Goal: Task Accomplishment & Management: Manage account settings

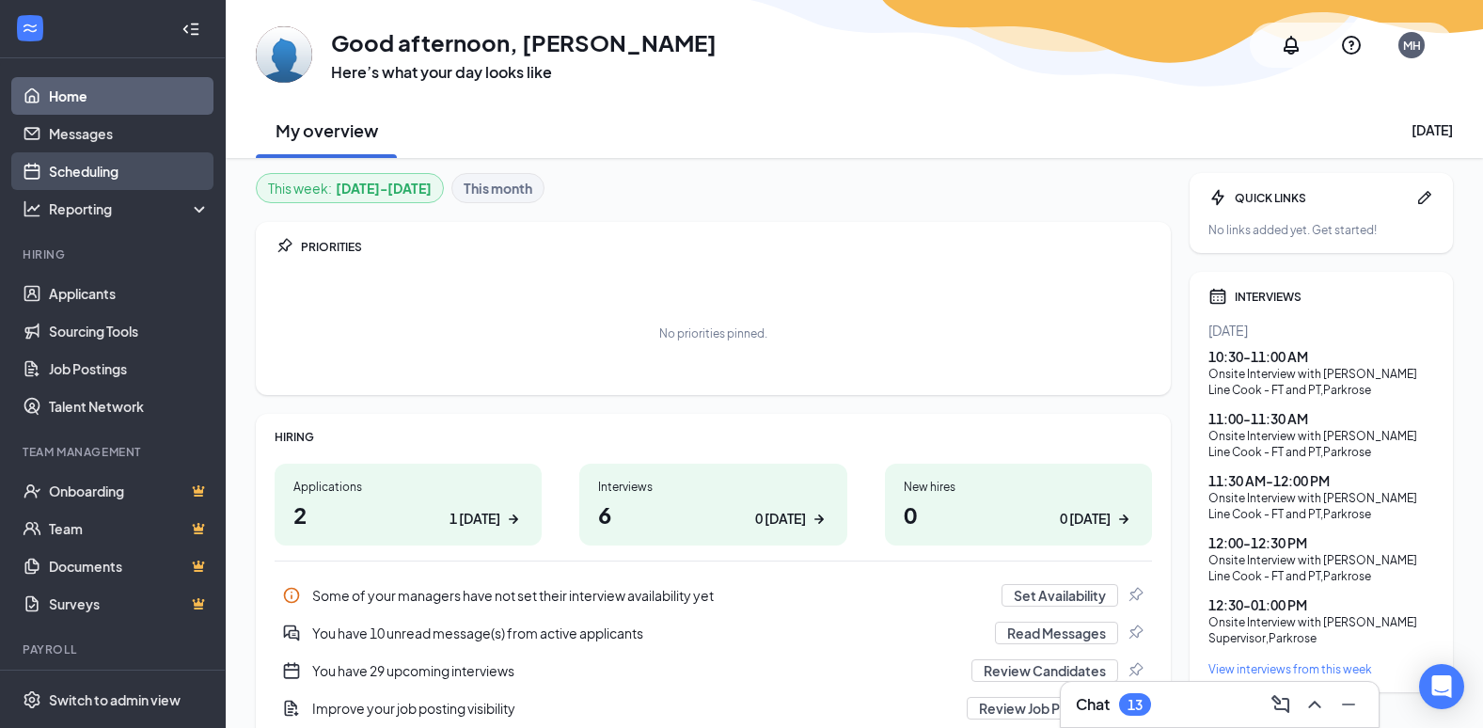
click at [93, 167] on link "Scheduling" at bounding box center [129, 171] width 161 height 38
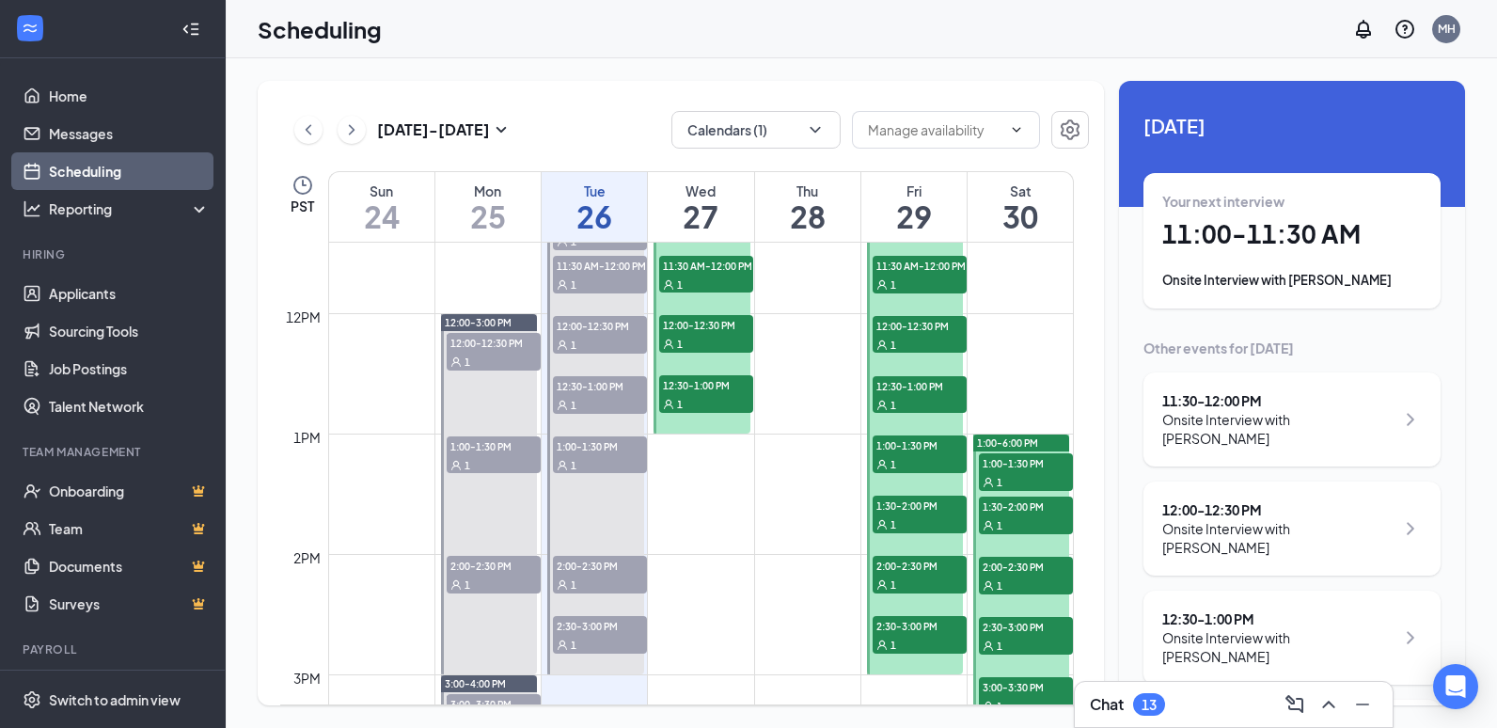
scroll to position [1395, 0]
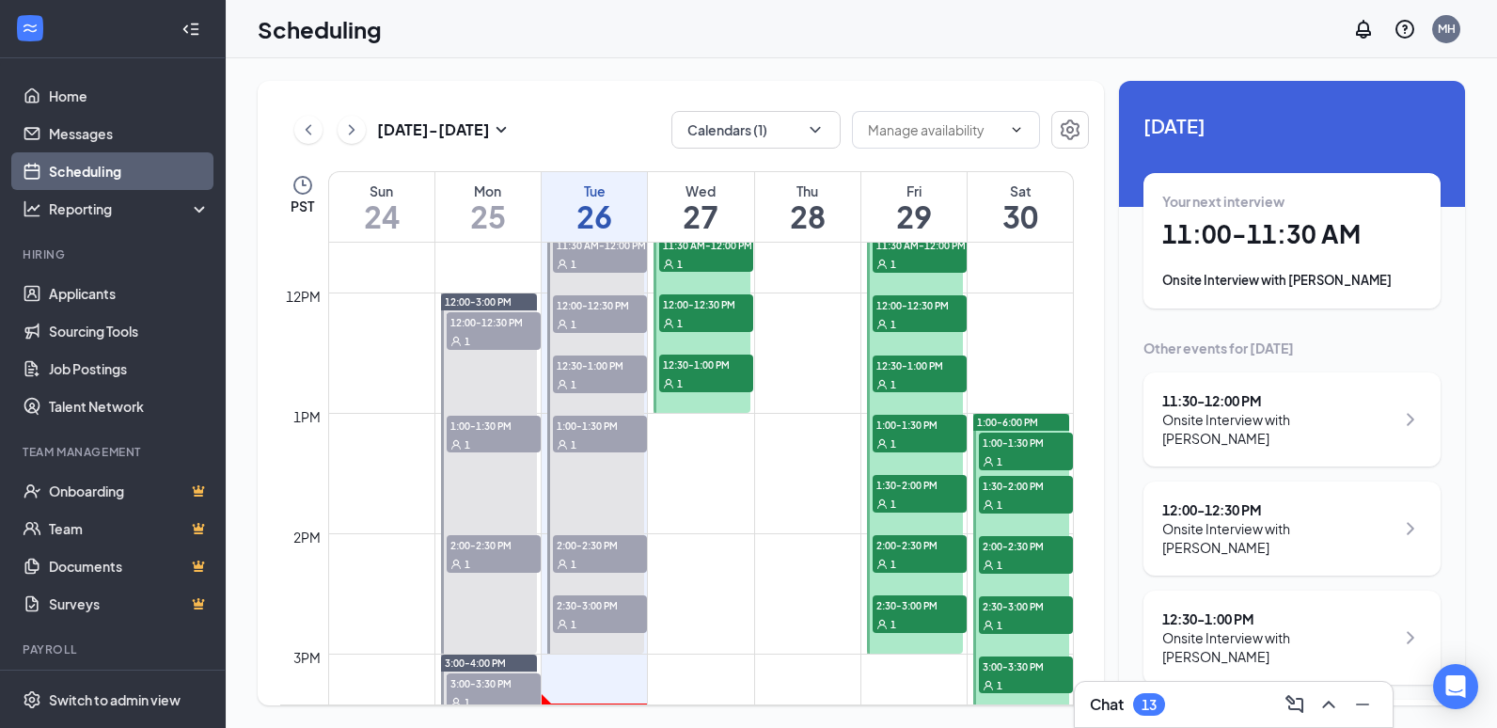
click at [500, 323] on span "12:00-12:30 PM" at bounding box center [494, 321] width 94 height 19
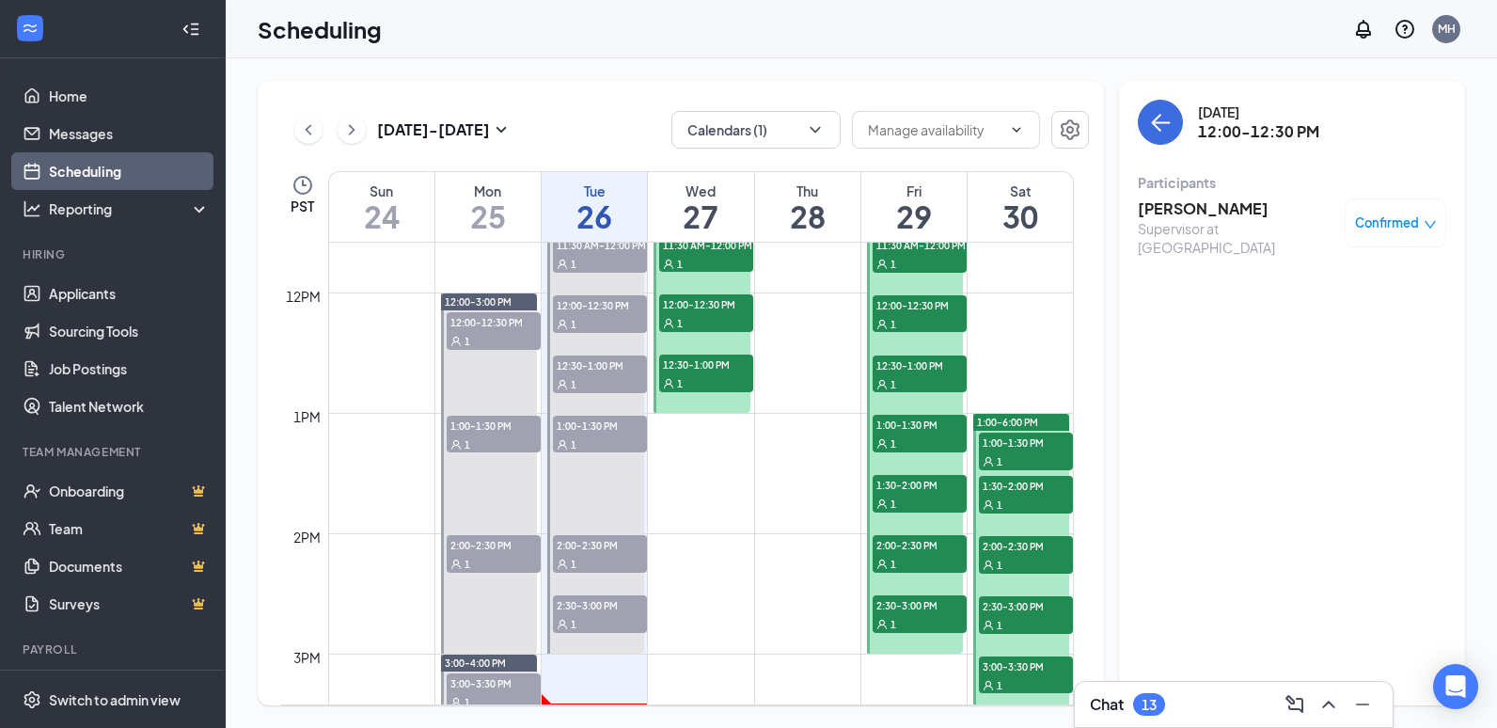
click at [498, 431] on span "1:00-1:30 PM" at bounding box center [494, 425] width 94 height 19
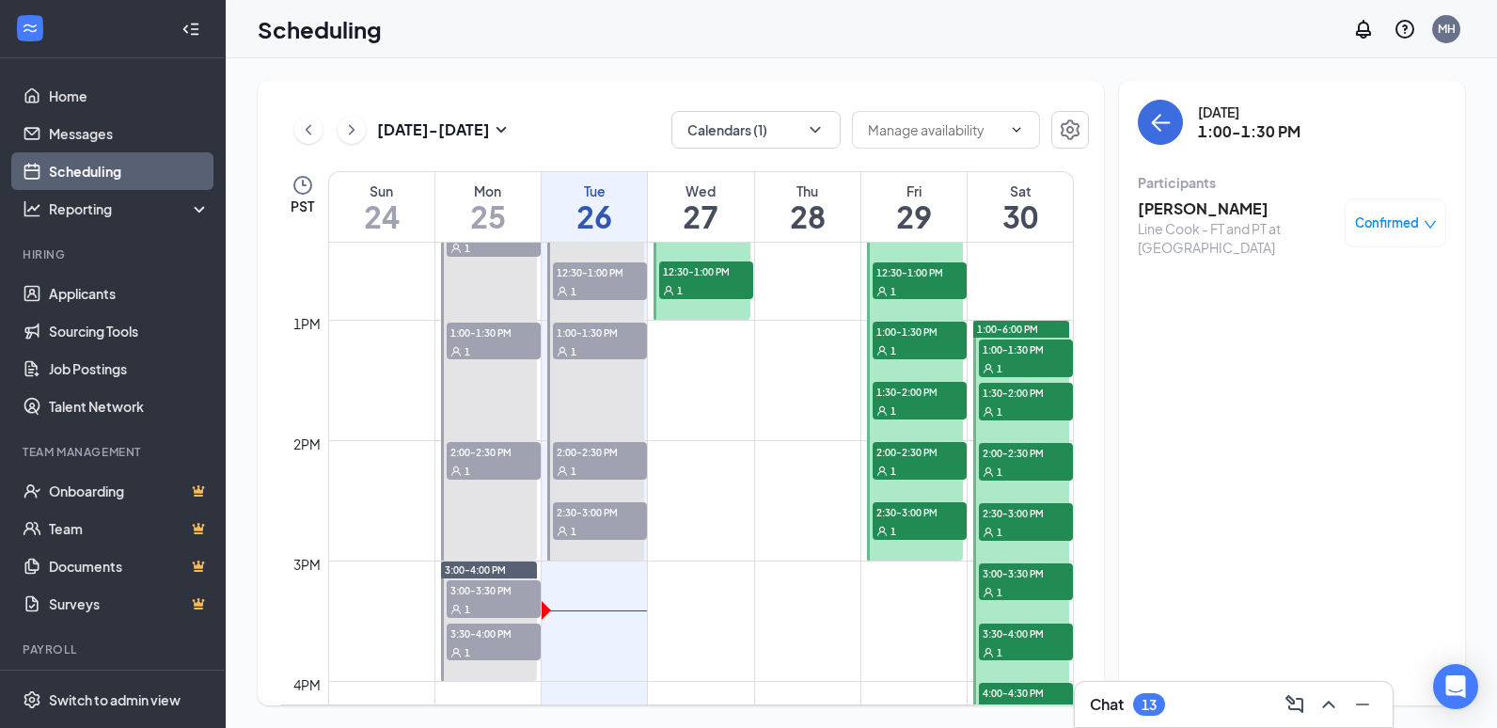
scroll to position [1489, 0]
click at [502, 460] on div "1" at bounding box center [494, 469] width 94 height 19
click at [494, 602] on div "1" at bounding box center [494, 607] width 94 height 19
click at [501, 641] on div "1" at bounding box center [494, 650] width 94 height 19
click at [307, 138] on icon "ChevronLeft" at bounding box center [308, 129] width 19 height 23
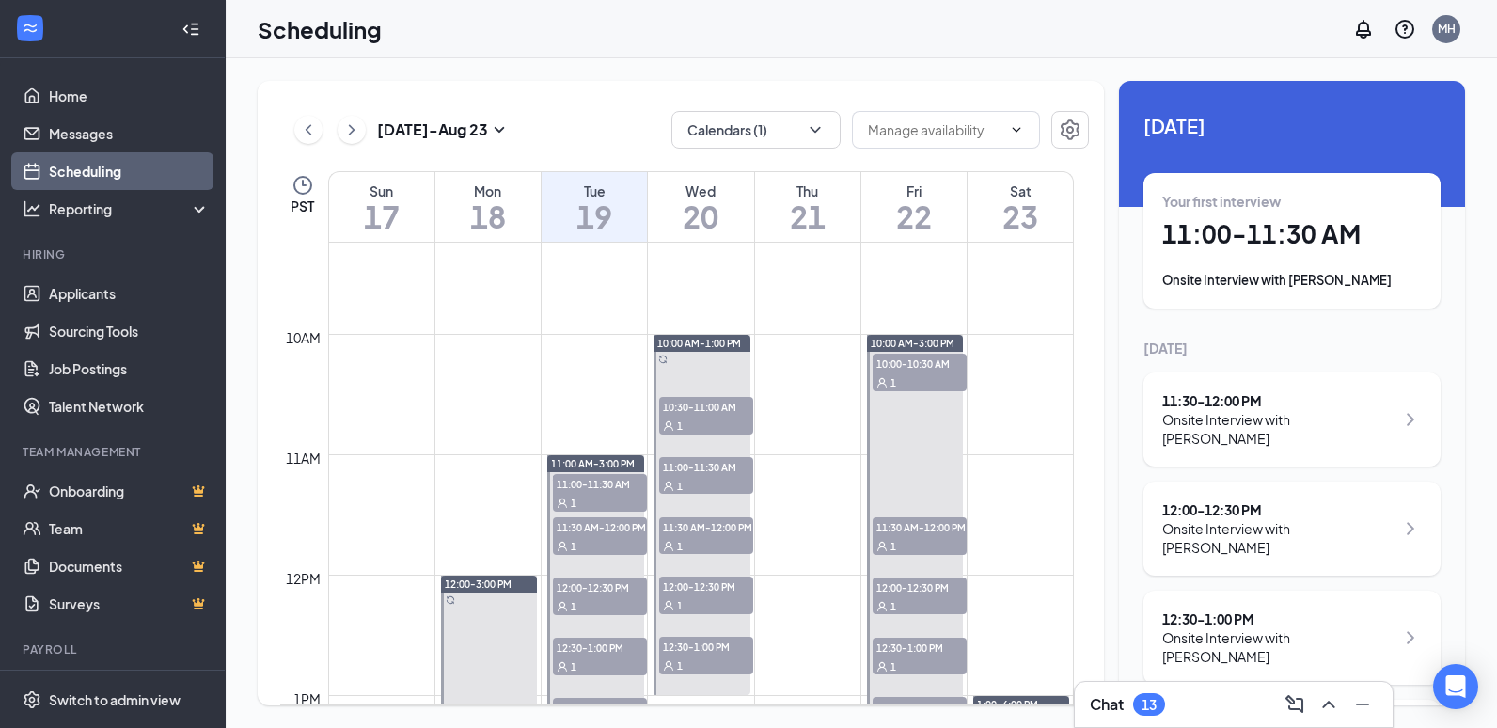
scroll to position [1206, 0]
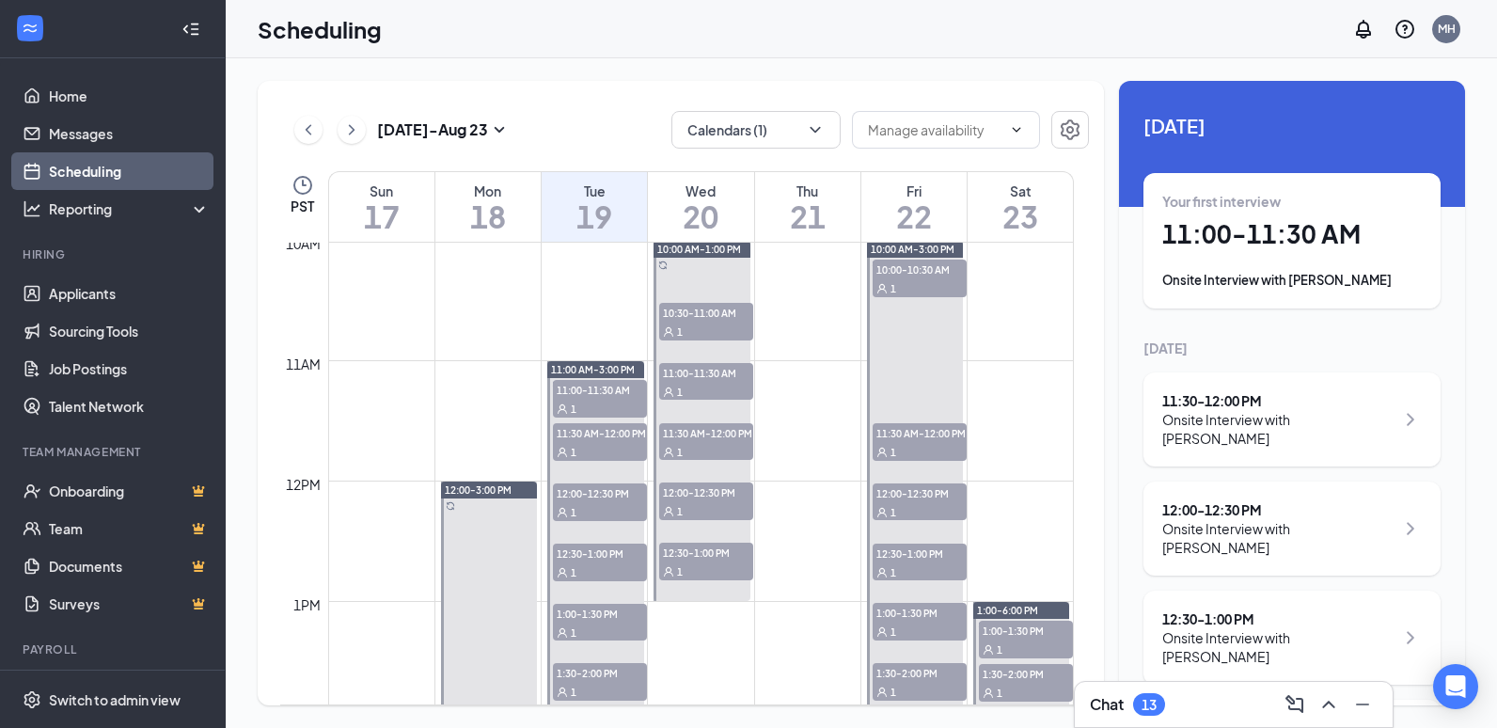
click at [939, 437] on span "11:30 AM-12:00 PM" at bounding box center [920, 432] width 94 height 19
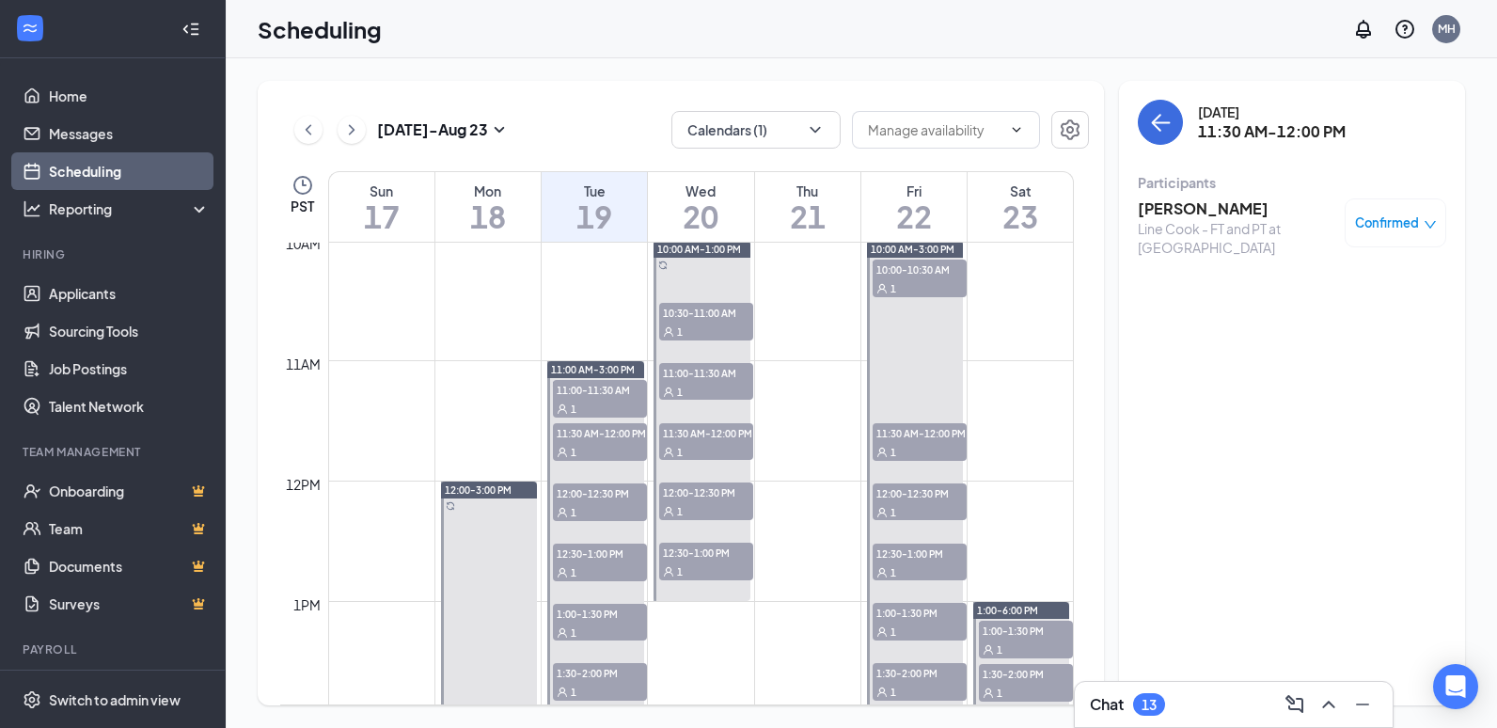
click at [1209, 213] on h3 "[PERSON_NAME]" at bounding box center [1236, 208] width 197 height 21
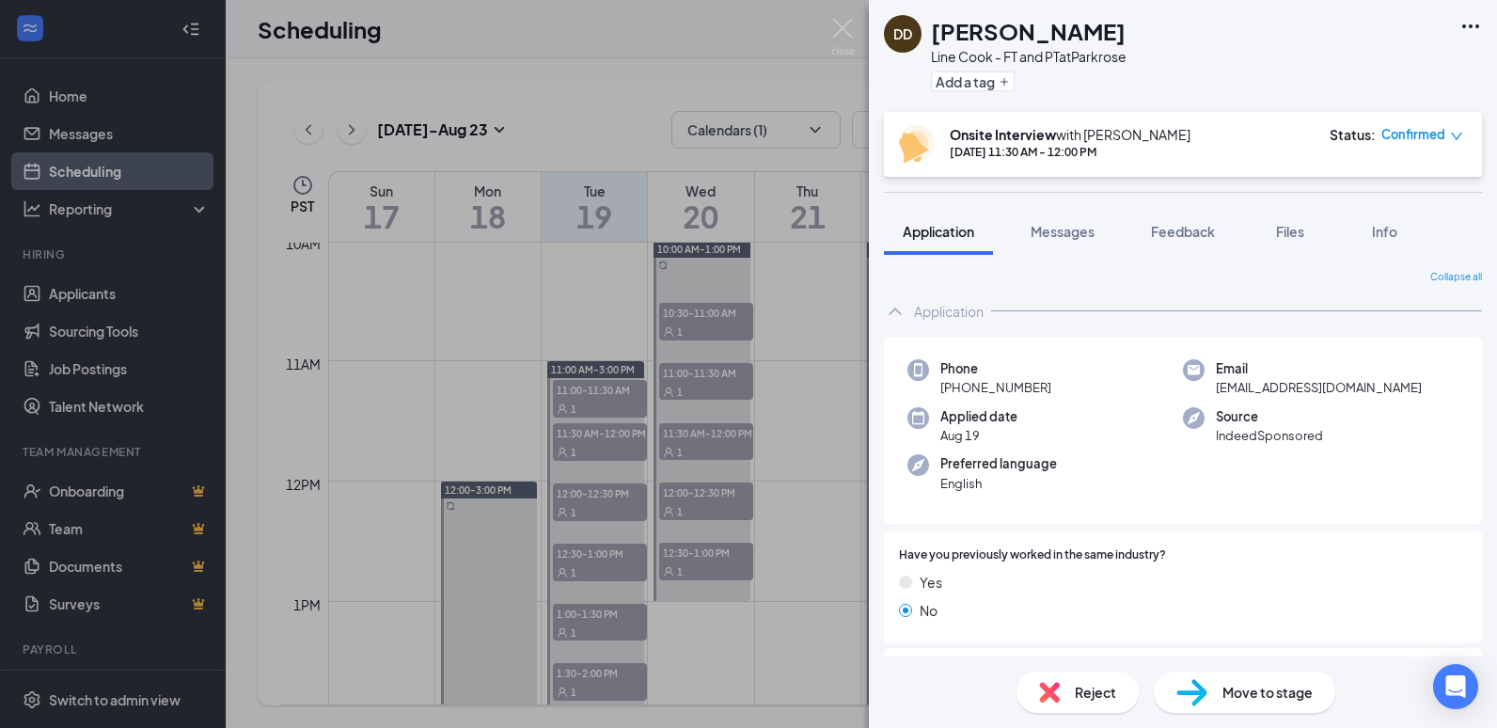
click at [827, 310] on div "DD [PERSON_NAME] Line Cook - FT and PT at [GEOGRAPHIC_DATA] Add a tag Onsite In…" at bounding box center [748, 364] width 1497 height 728
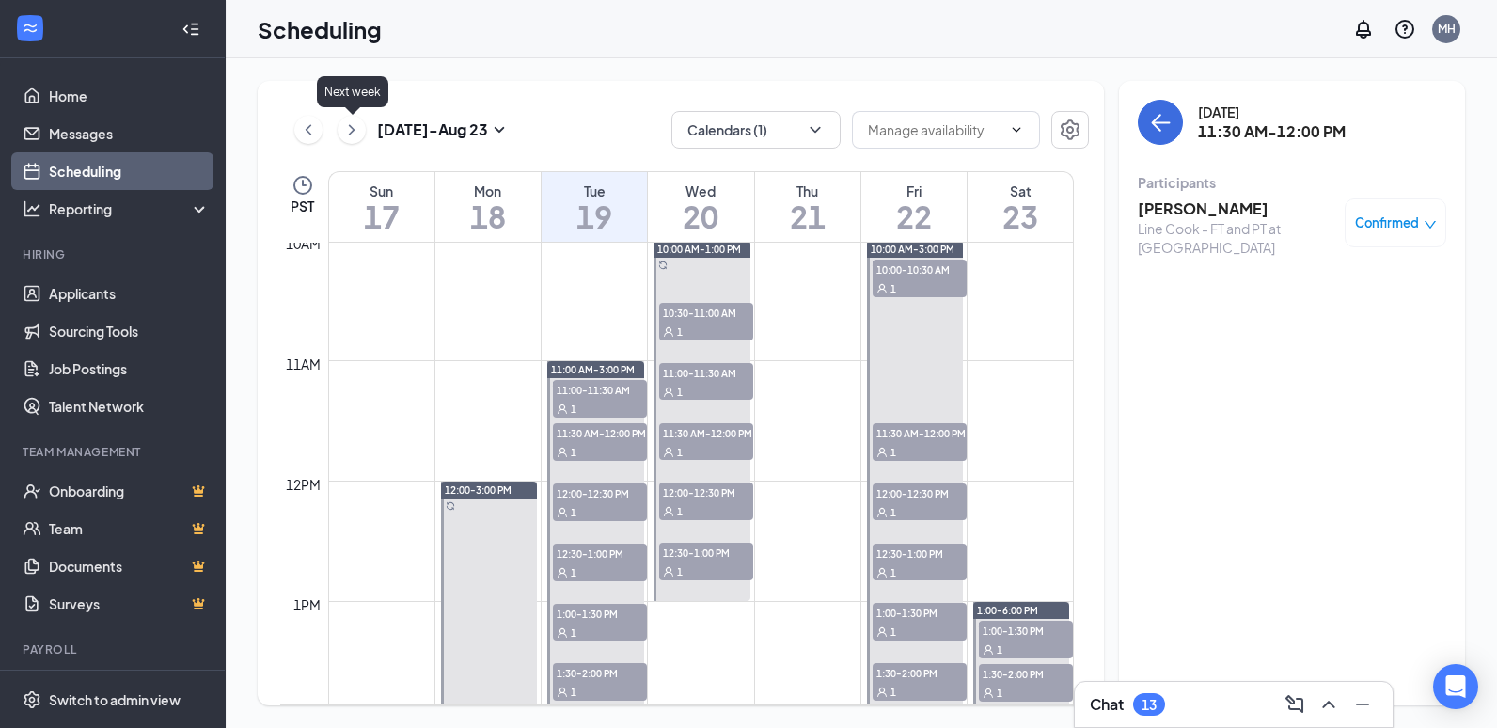
click at [349, 123] on icon "ChevronRight" at bounding box center [351, 129] width 19 height 23
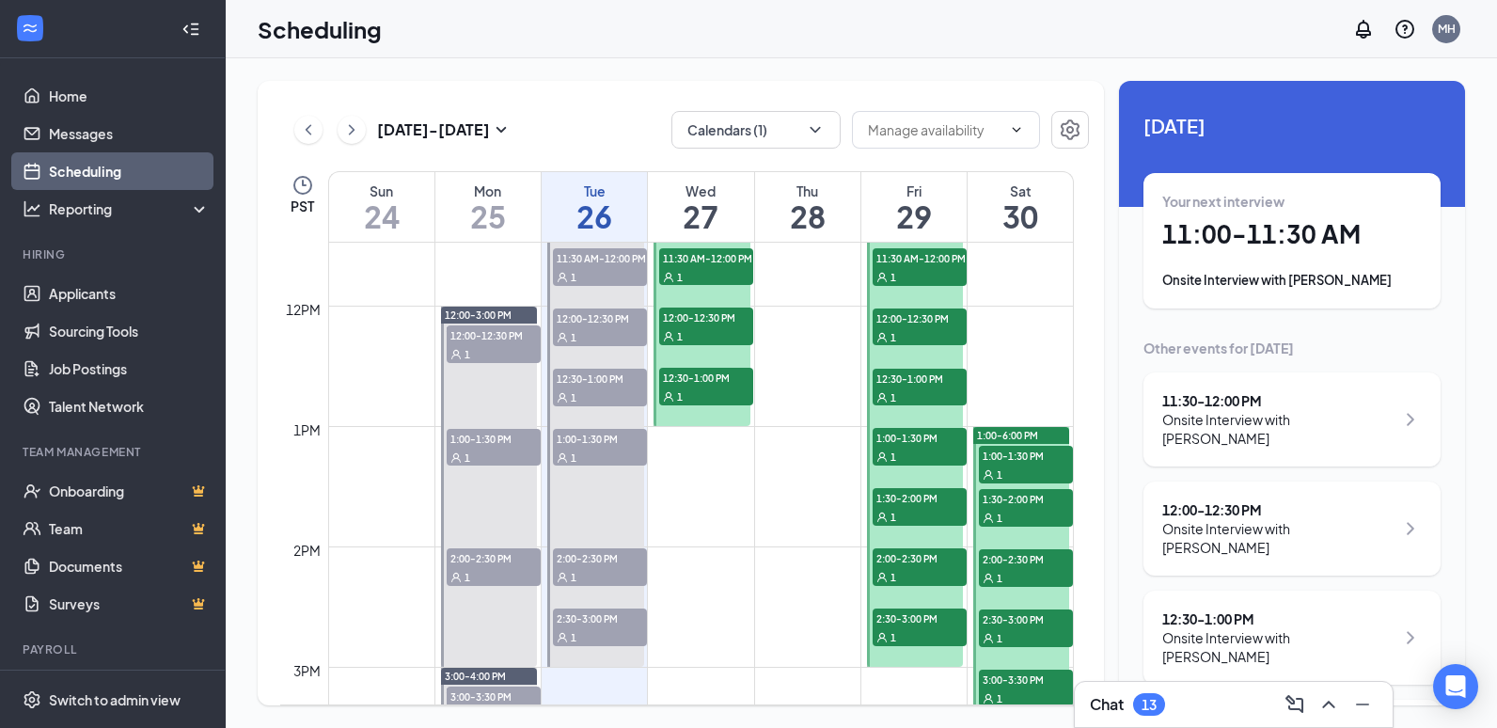
scroll to position [1395, 0]
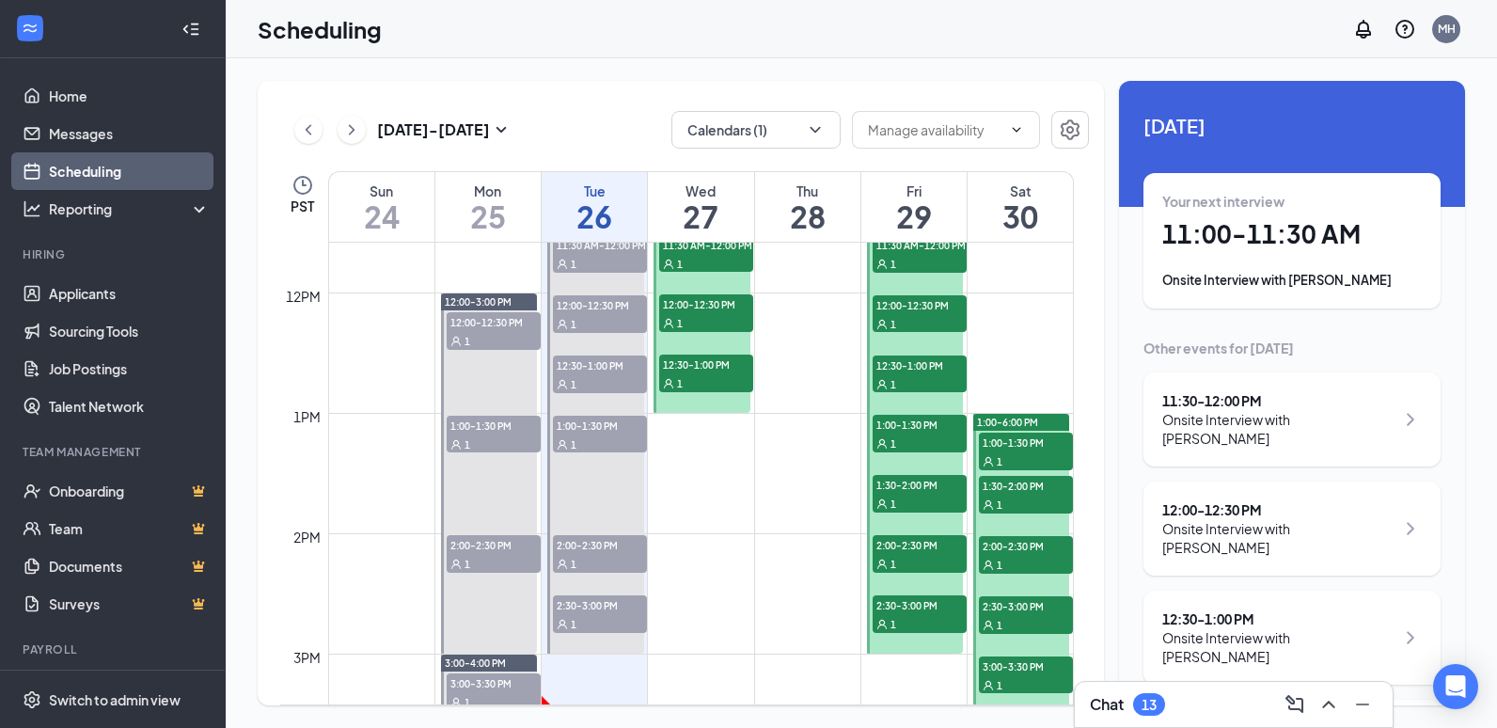
click at [506, 342] on div "1" at bounding box center [494, 340] width 94 height 19
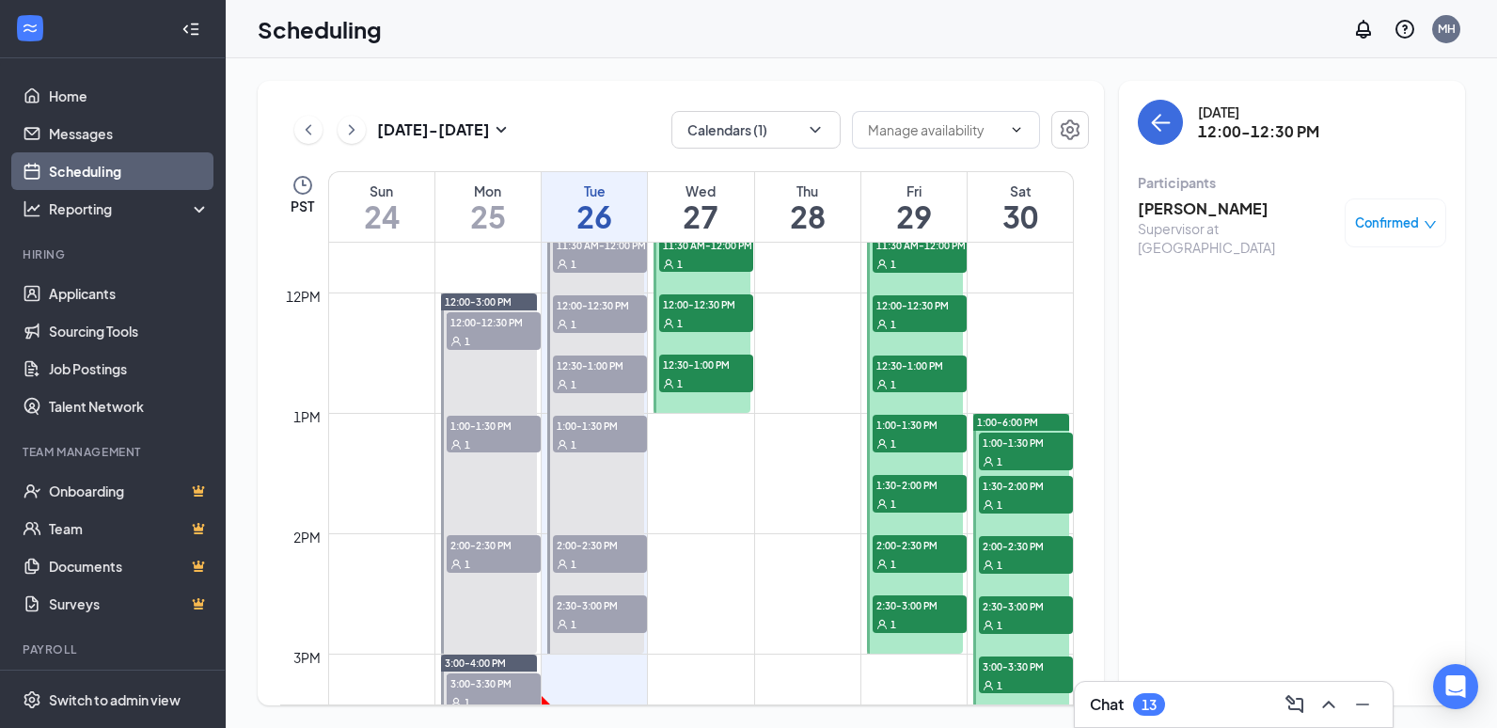
click at [512, 429] on span "1:00-1:30 PM" at bounding box center [494, 425] width 94 height 19
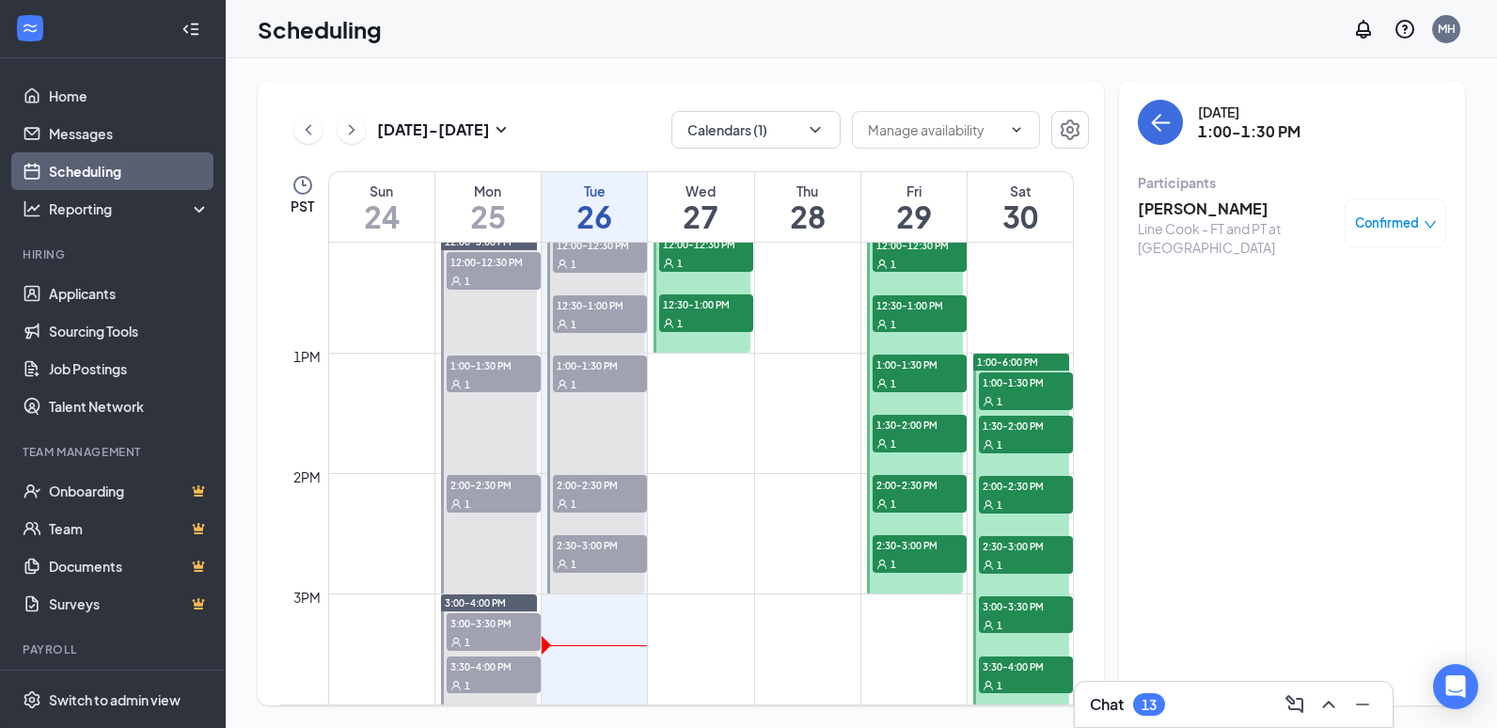
scroll to position [1489, 0]
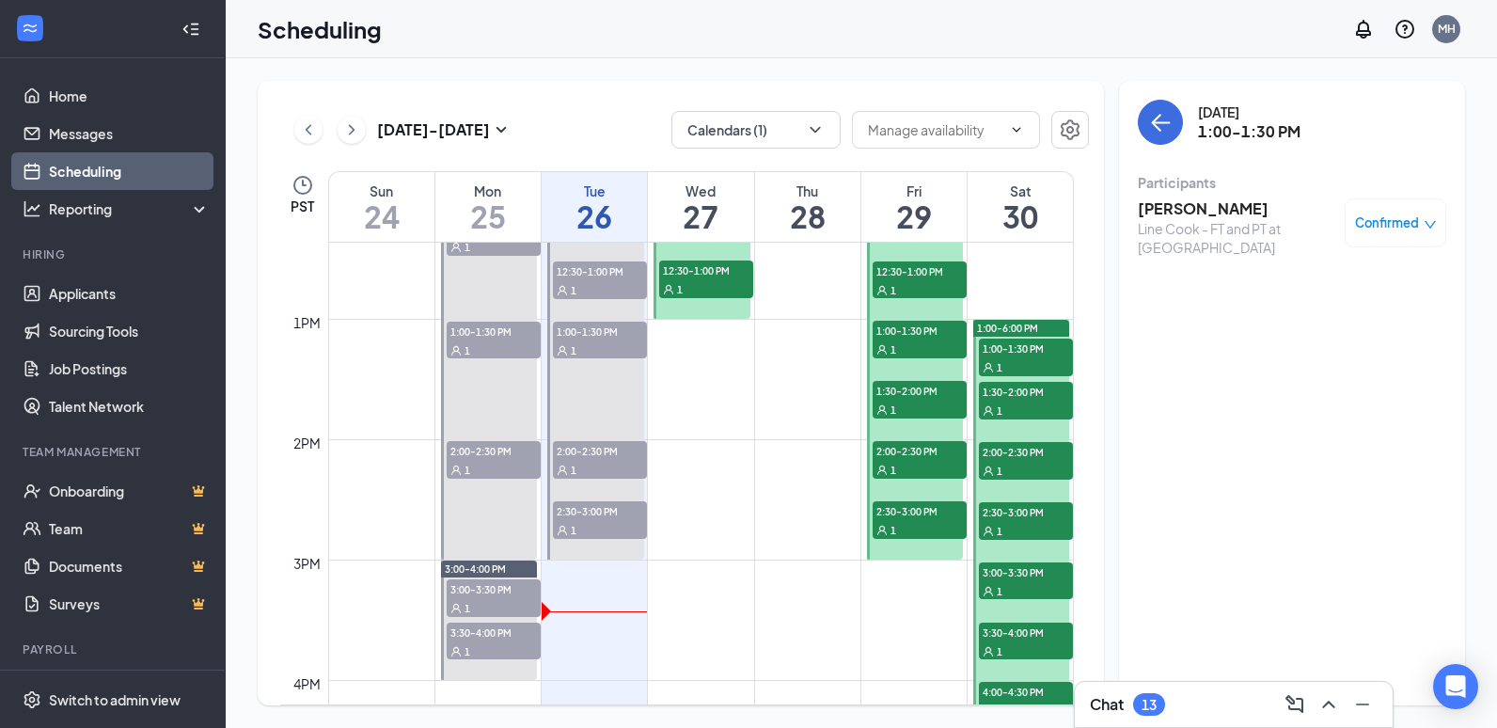
click at [512, 479] on div "2:00-2:30 PM 1" at bounding box center [494, 459] width 98 height 41
click at [521, 592] on span "3:00-3:30 PM" at bounding box center [494, 588] width 94 height 19
click at [517, 642] on div "1" at bounding box center [494, 650] width 94 height 19
click at [502, 474] on div "1" at bounding box center [494, 469] width 94 height 19
click at [308, 122] on icon "ChevronLeft" at bounding box center [308, 129] width 19 height 23
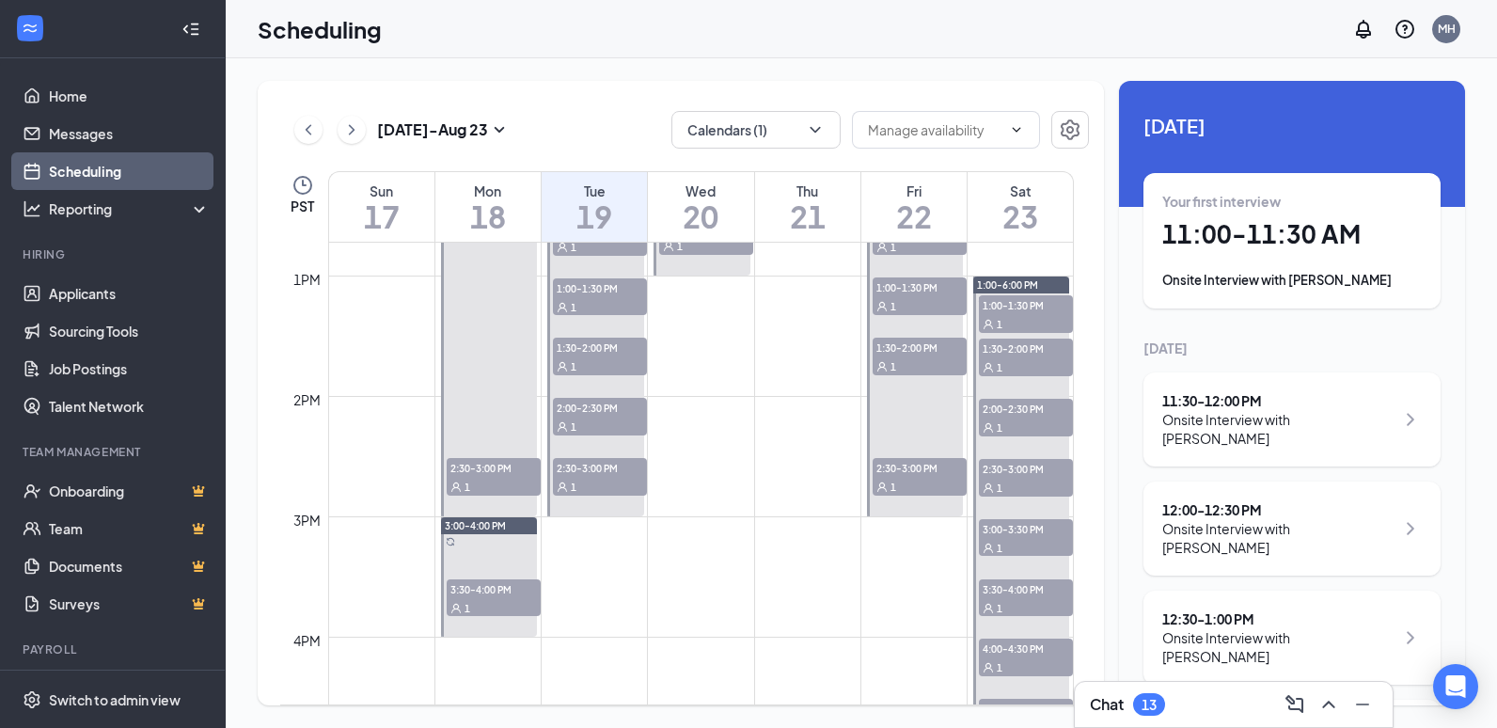
scroll to position [1489, 0]
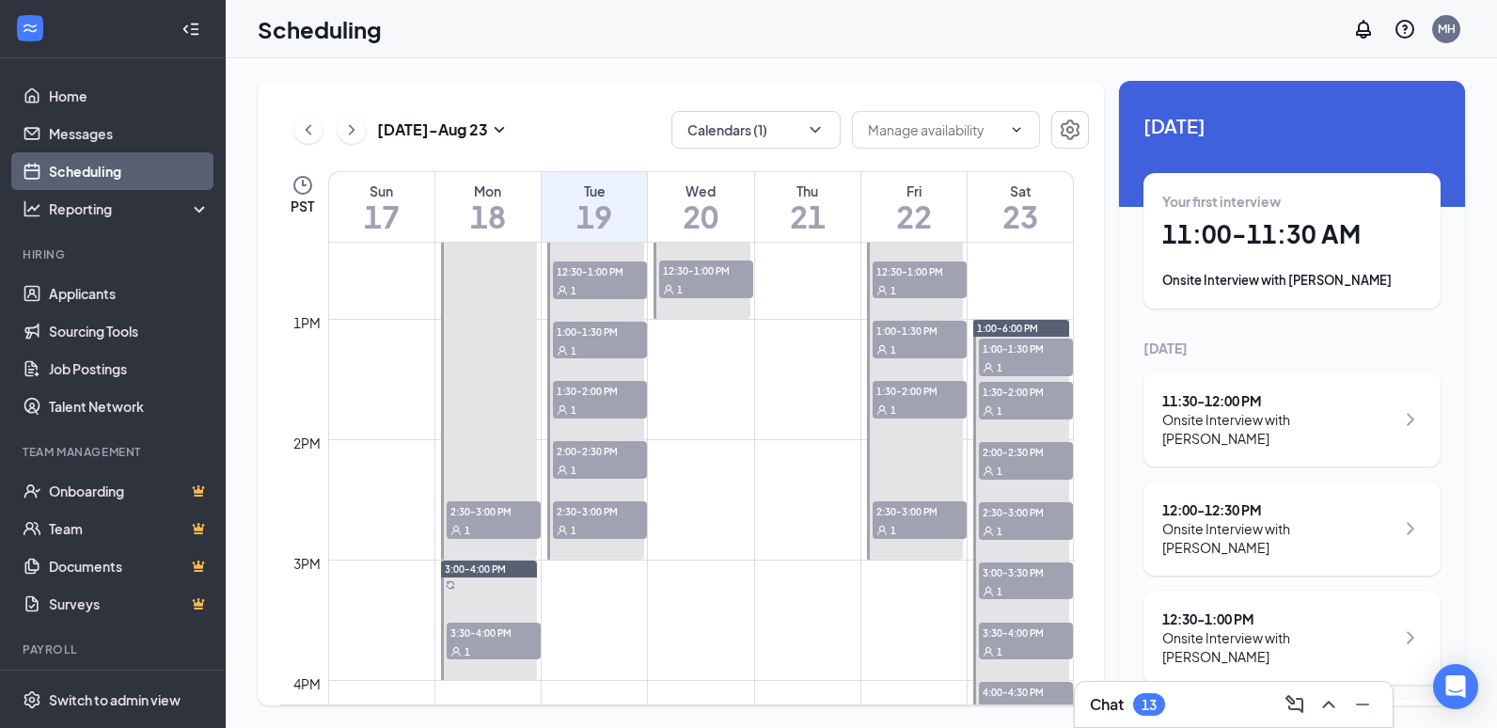
click at [1032, 464] on div "1" at bounding box center [1026, 470] width 94 height 19
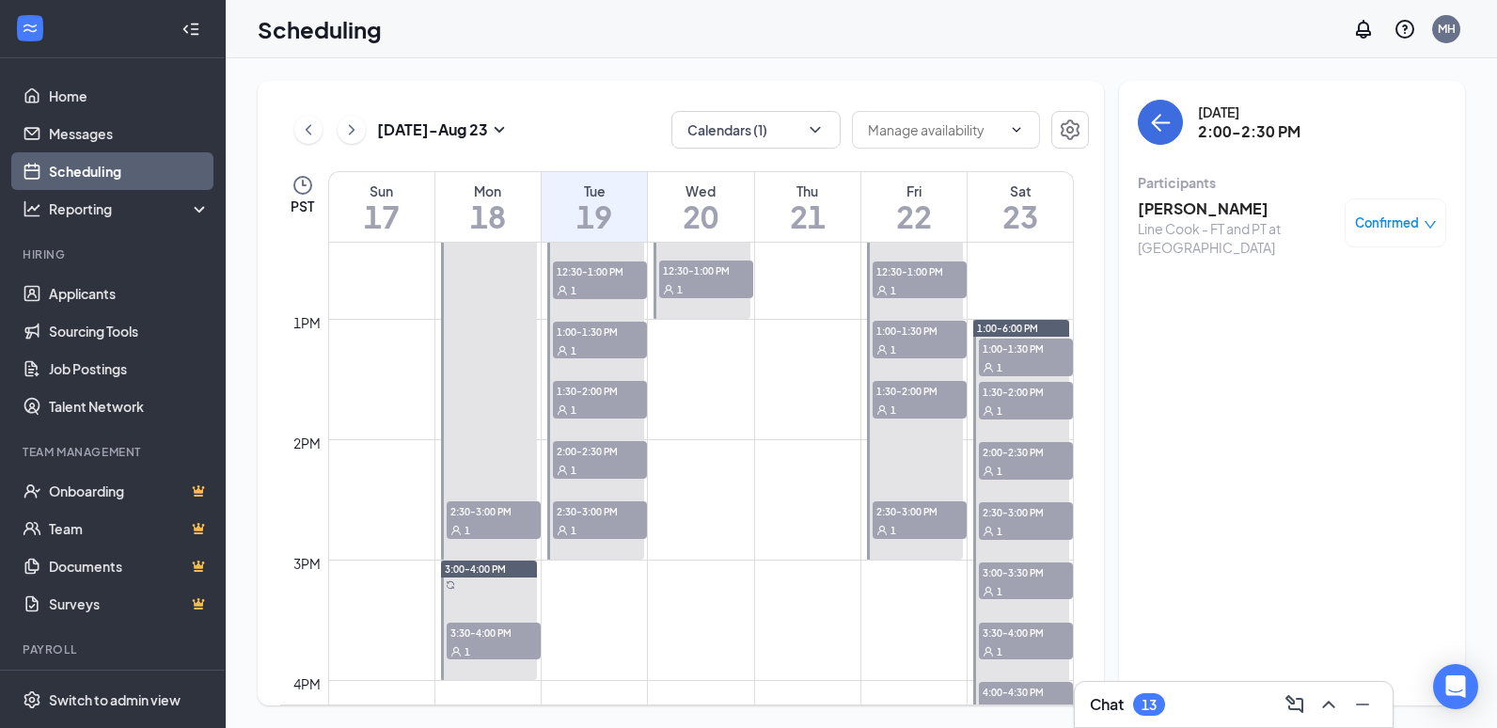
click at [1032, 518] on span "2:30-3:00 PM" at bounding box center [1026, 511] width 94 height 19
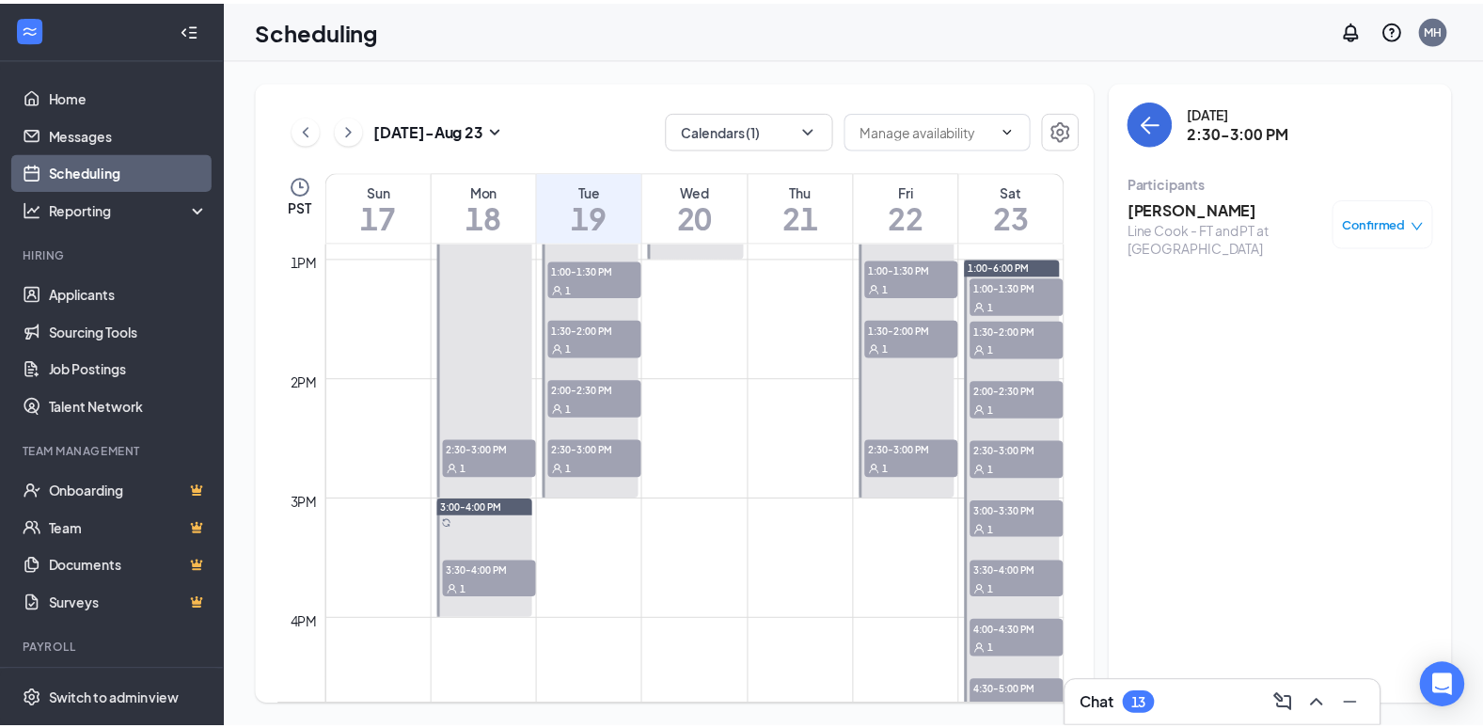
scroll to position [1583, 0]
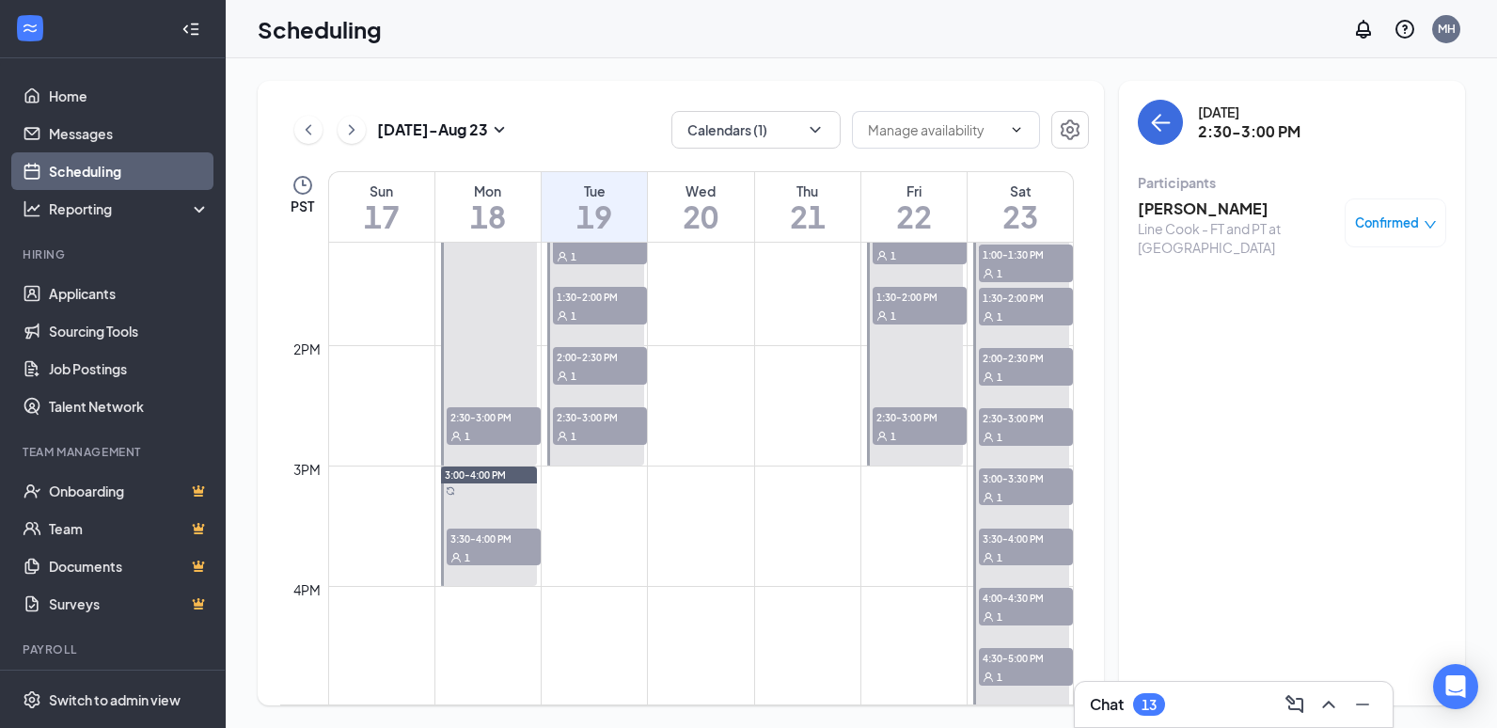
click at [1032, 476] on span "3:00-3:30 PM" at bounding box center [1026, 477] width 94 height 19
click at [1035, 535] on span "3:30-4:00 PM" at bounding box center [1026, 537] width 94 height 19
click at [1038, 613] on div "1" at bounding box center [1026, 616] width 94 height 19
click at [1215, 214] on h3 "[PERSON_NAME]" at bounding box center [1236, 208] width 197 height 21
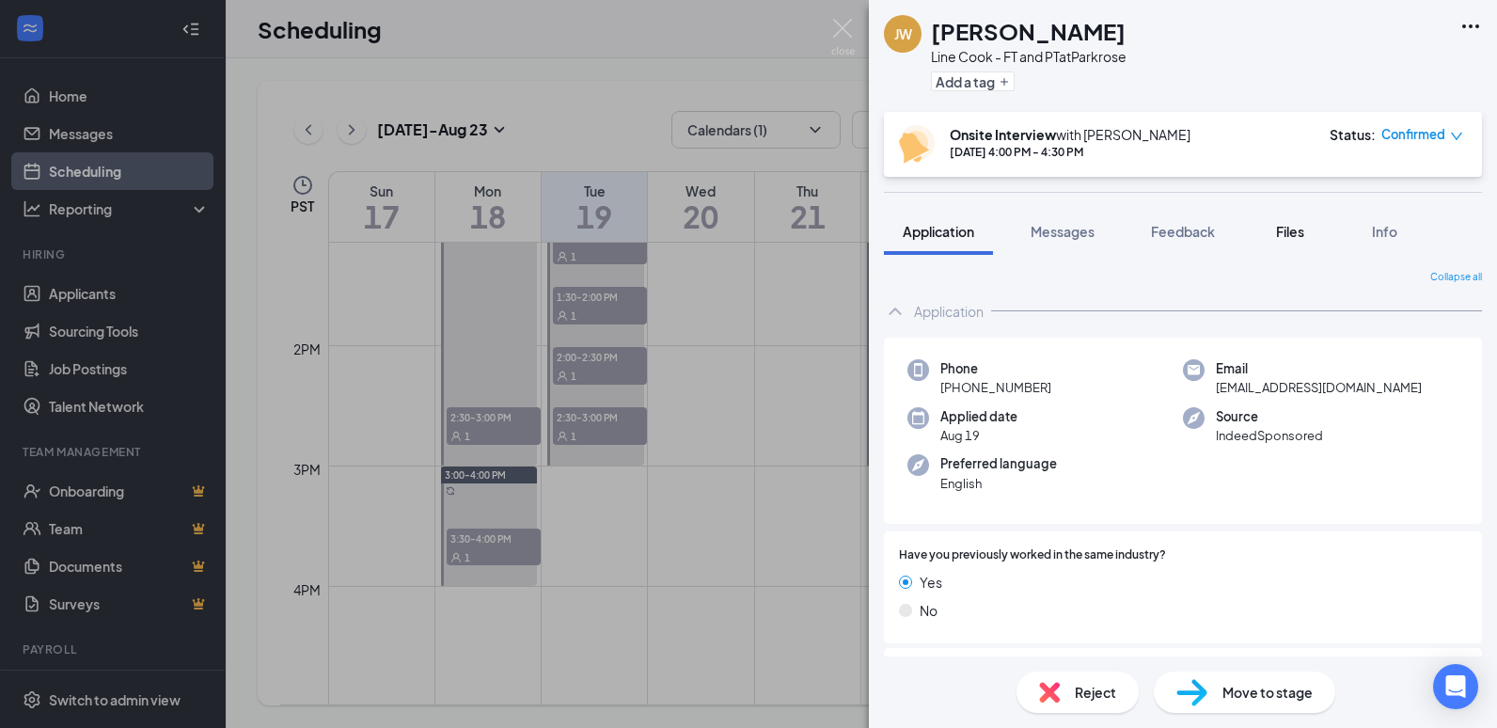
click at [1281, 235] on span "Files" at bounding box center [1290, 231] width 28 height 17
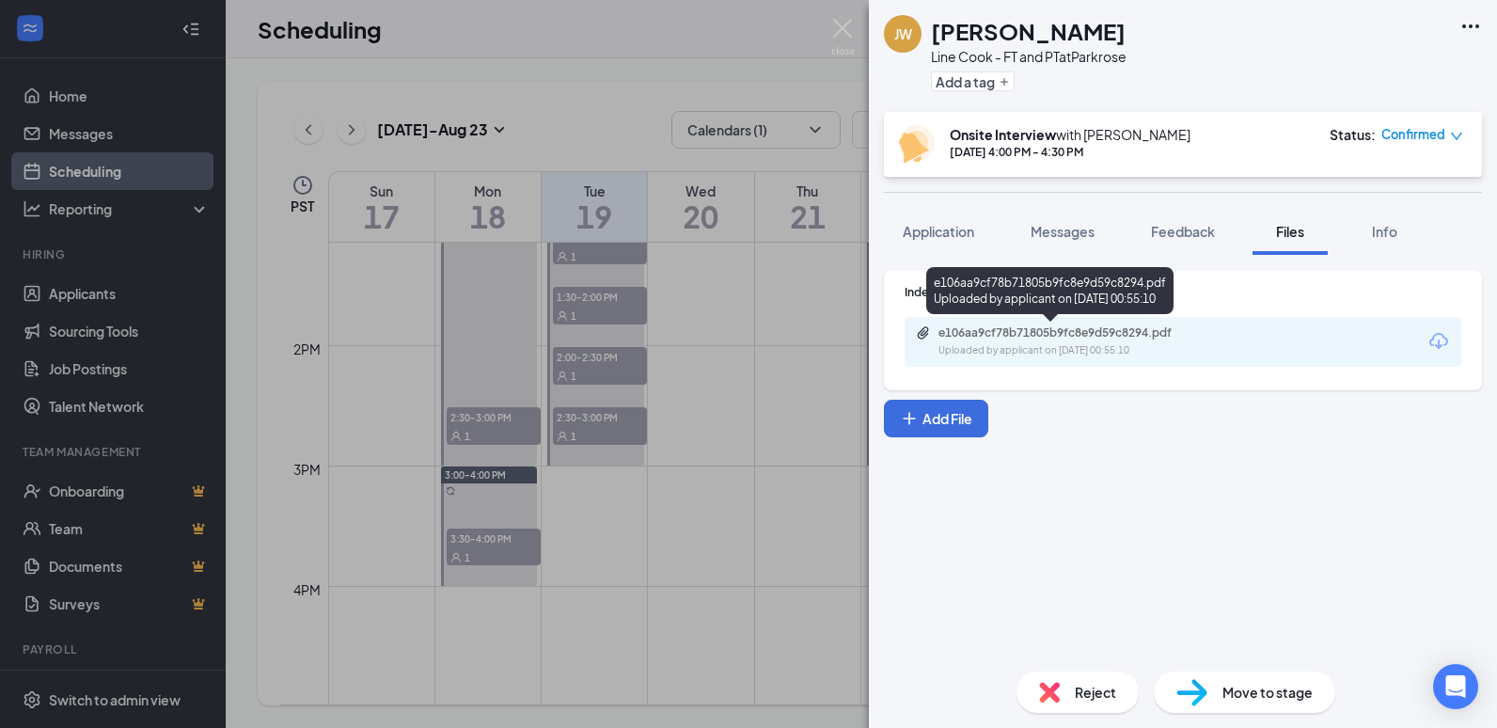
click at [1057, 329] on div "e106aa9cf78b71805b9fc8e9d59c8294.pdf" at bounding box center [1069, 332] width 263 height 15
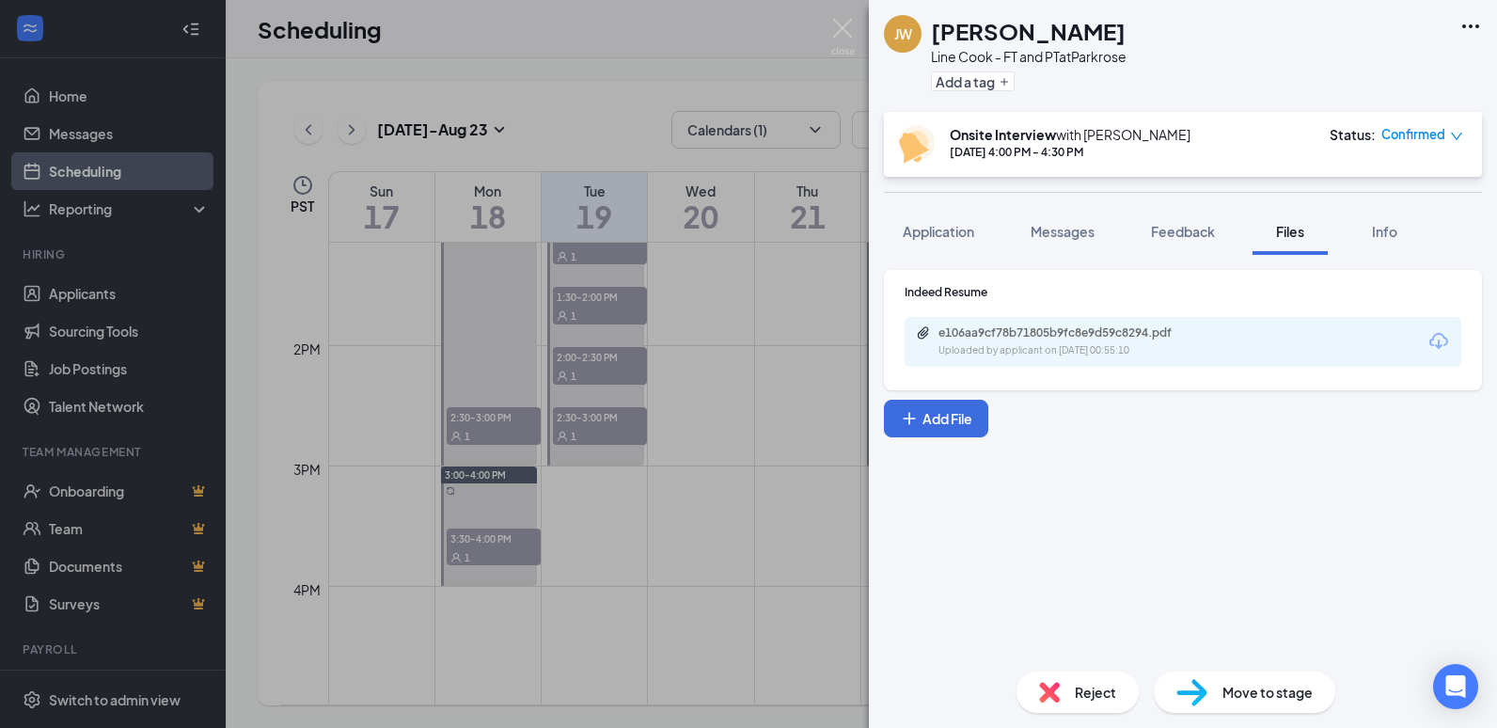
click at [833, 9] on div "[PERSON_NAME] [PERSON_NAME] Line Cook - FT and PT at Parkrose Add a tag Onsite …" at bounding box center [748, 364] width 1497 height 728
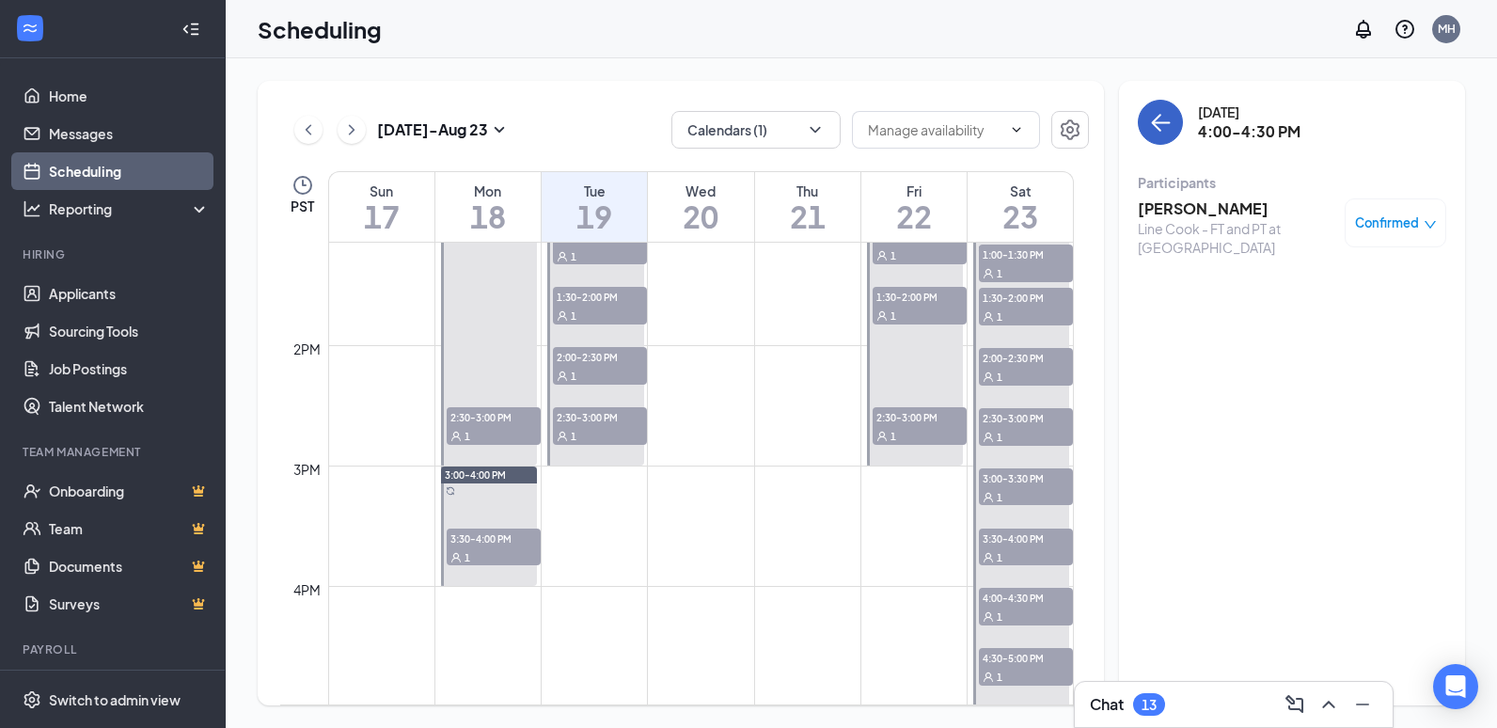
click at [1167, 118] on icon "ArrowLeft" at bounding box center [1160, 122] width 23 height 23
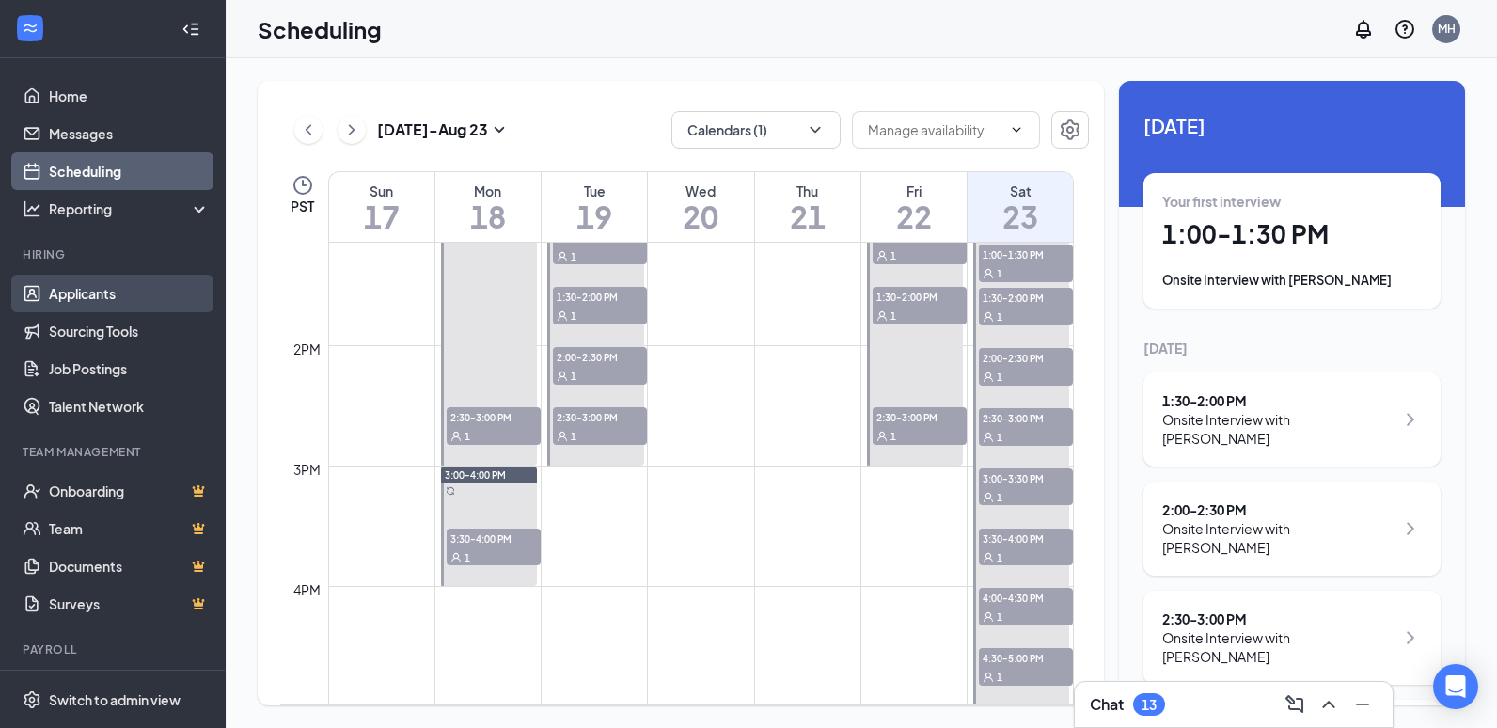
click at [114, 292] on link "Applicants" at bounding box center [129, 294] width 161 height 38
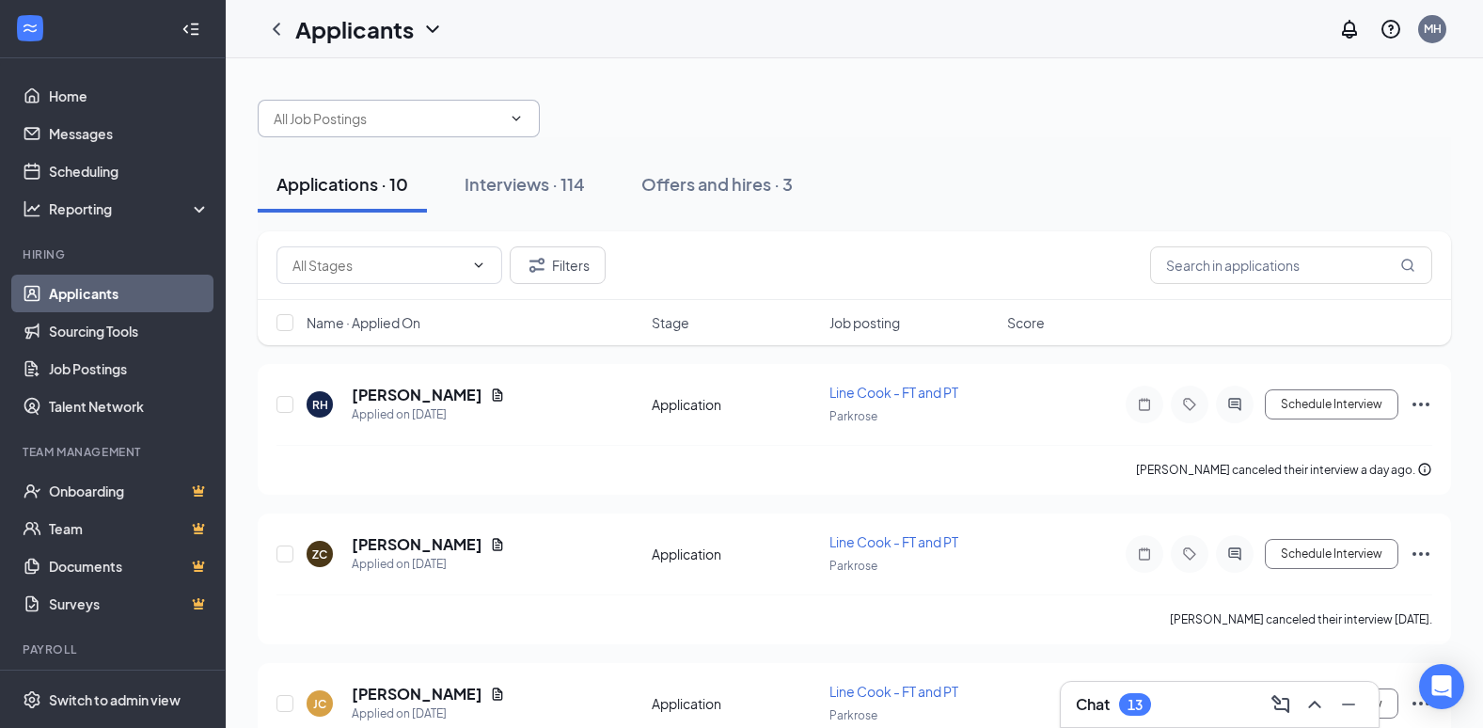
click at [353, 116] on input "text" at bounding box center [388, 118] width 228 height 21
type input "d"
click at [874, 102] on div at bounding box center [854, 109] width 1193 height 56
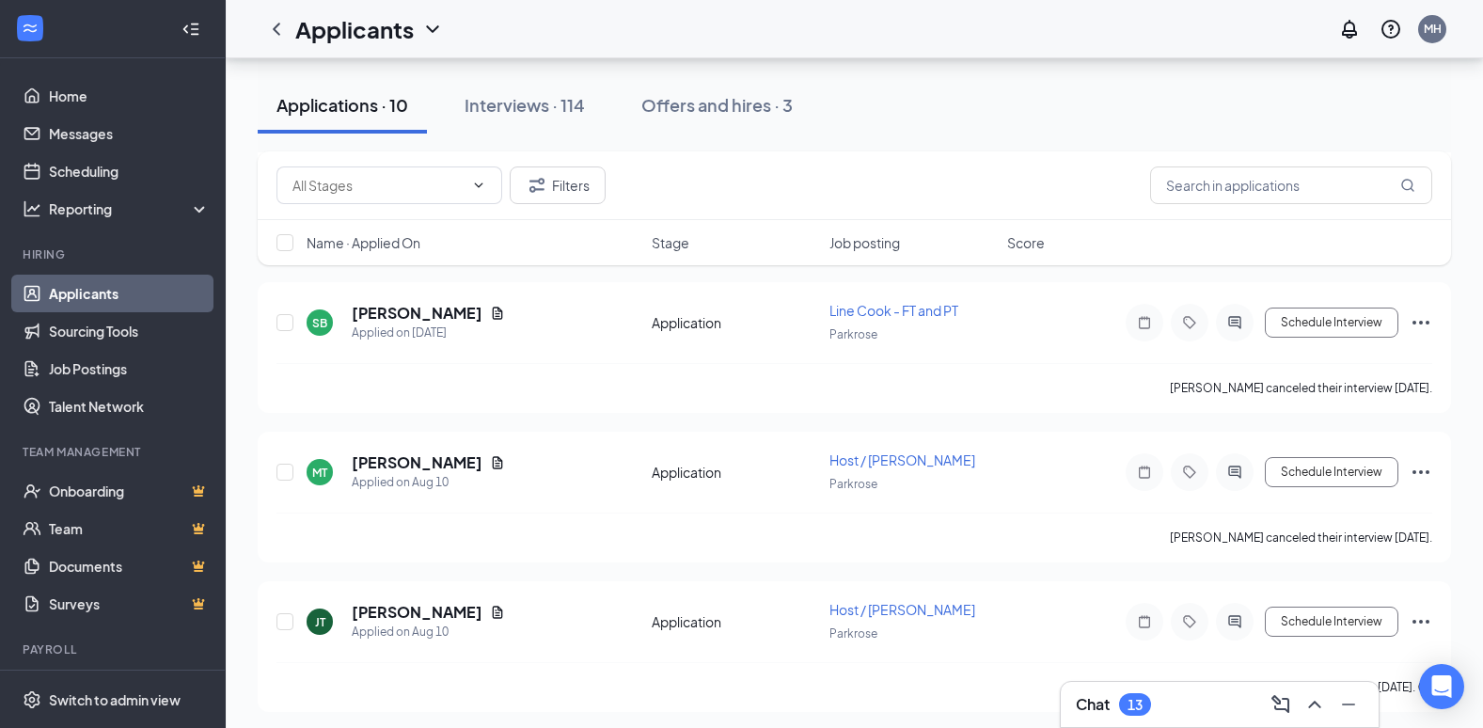
scroll to position [1135, 0]
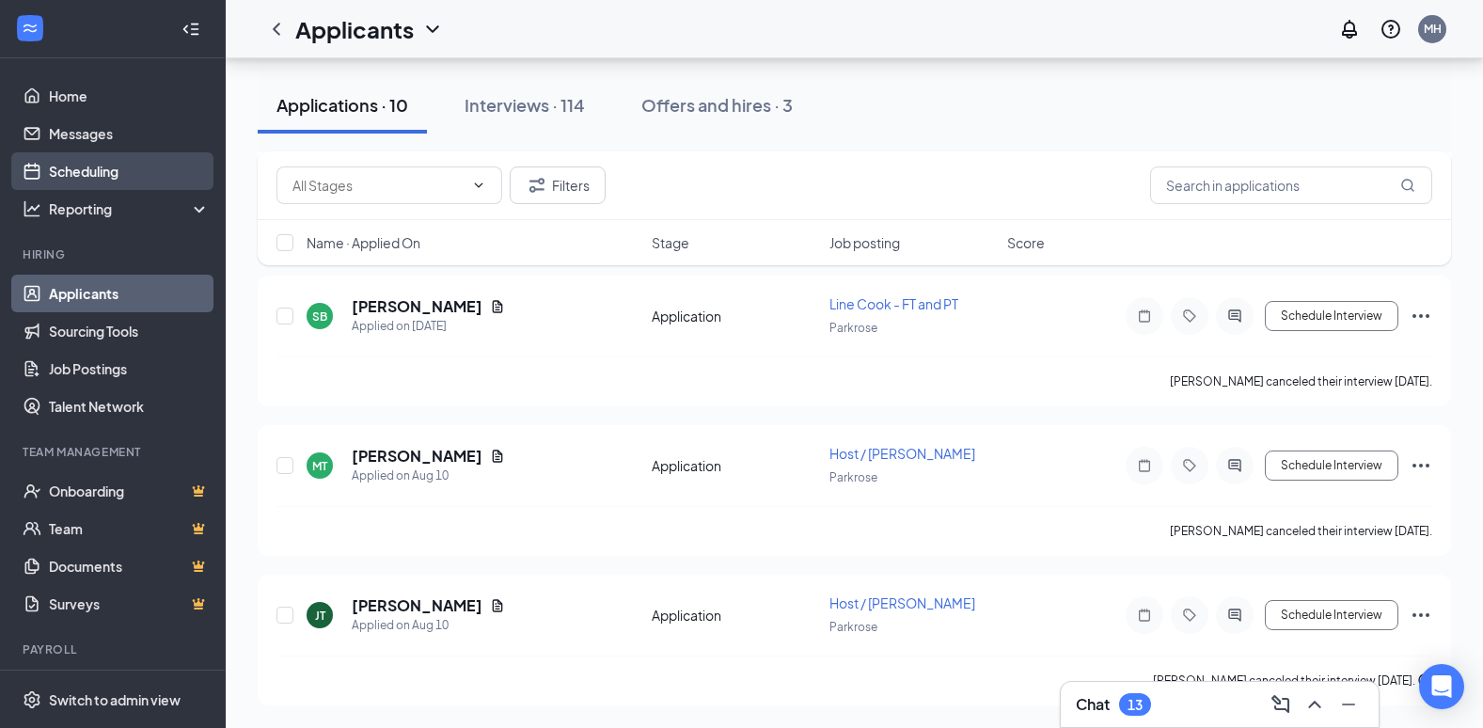
click at [83, 172] on link "Scheduling" at bounding box center [129, 171] width 161 height 38
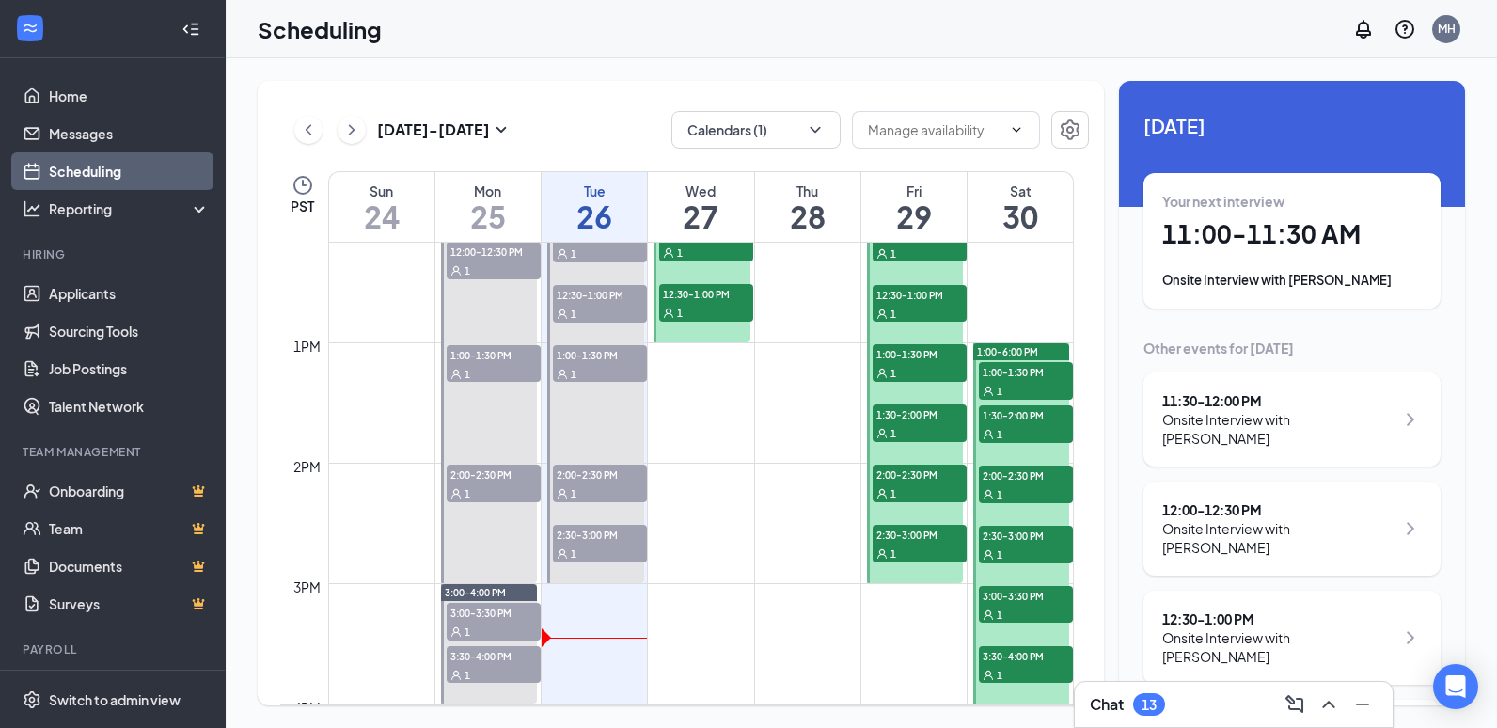
scroll to position [1489, 0]
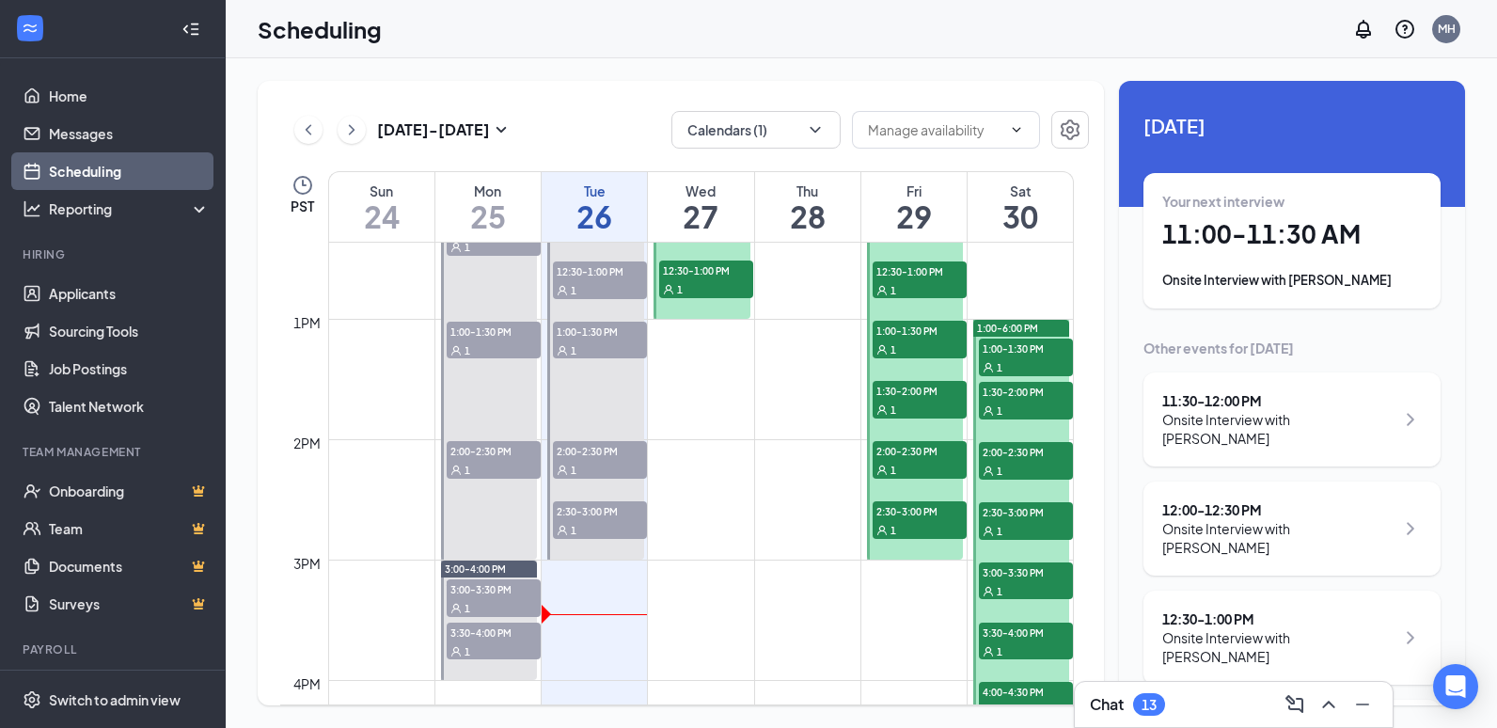
click at [936, 528] on div "1" at bounding box center [920, 529] width 94 height 19
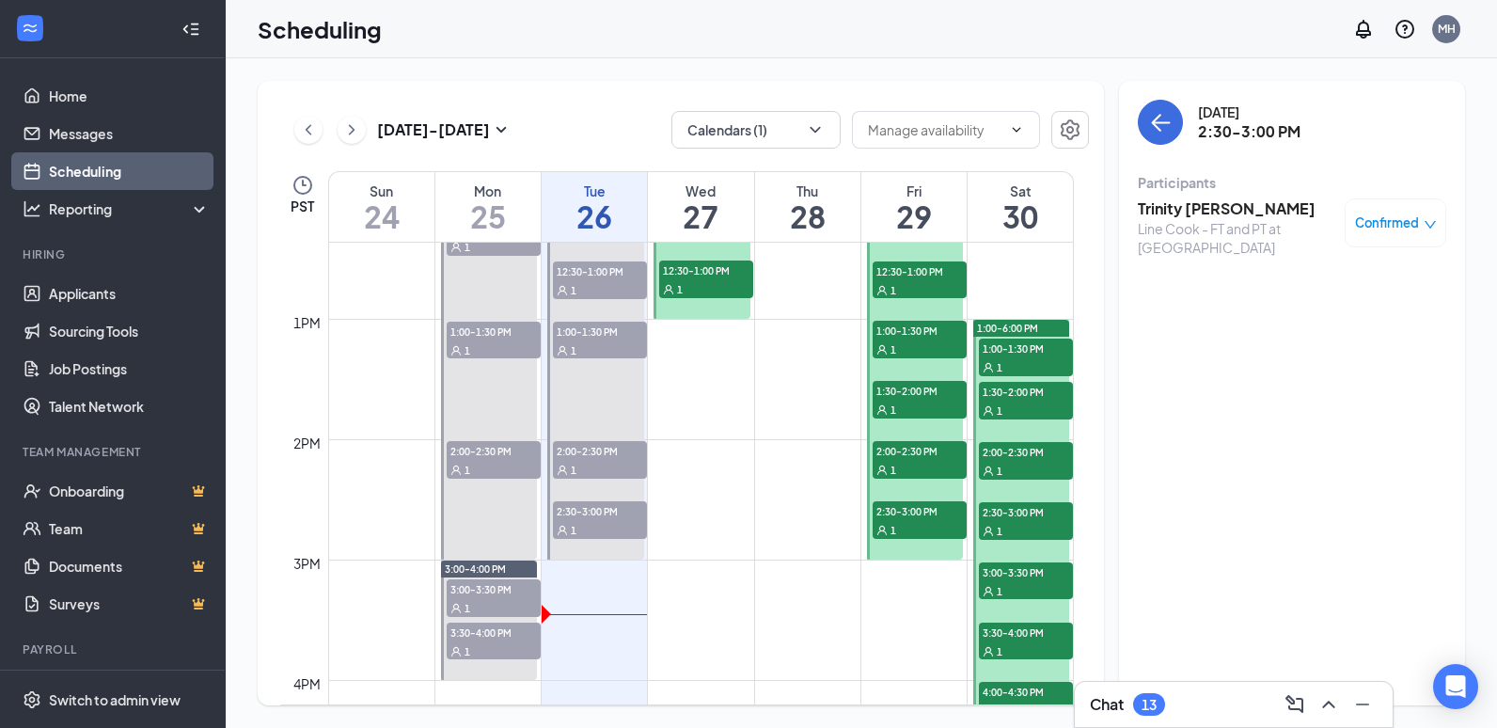
click at [936, 458] on span "2:00-2:30 PM" at bounding box center [920, 450] width 94 height 19
click at [935, 395] on span "1:30-2:00 PM" at bounding box center [920, 390] width 94 height 19
click at [929, 339] on div "1" at bounding box center [920, 348] width 94 height 19
click at [932, 296] on div "1" at bounding box center [920, 289] width 94 height 19
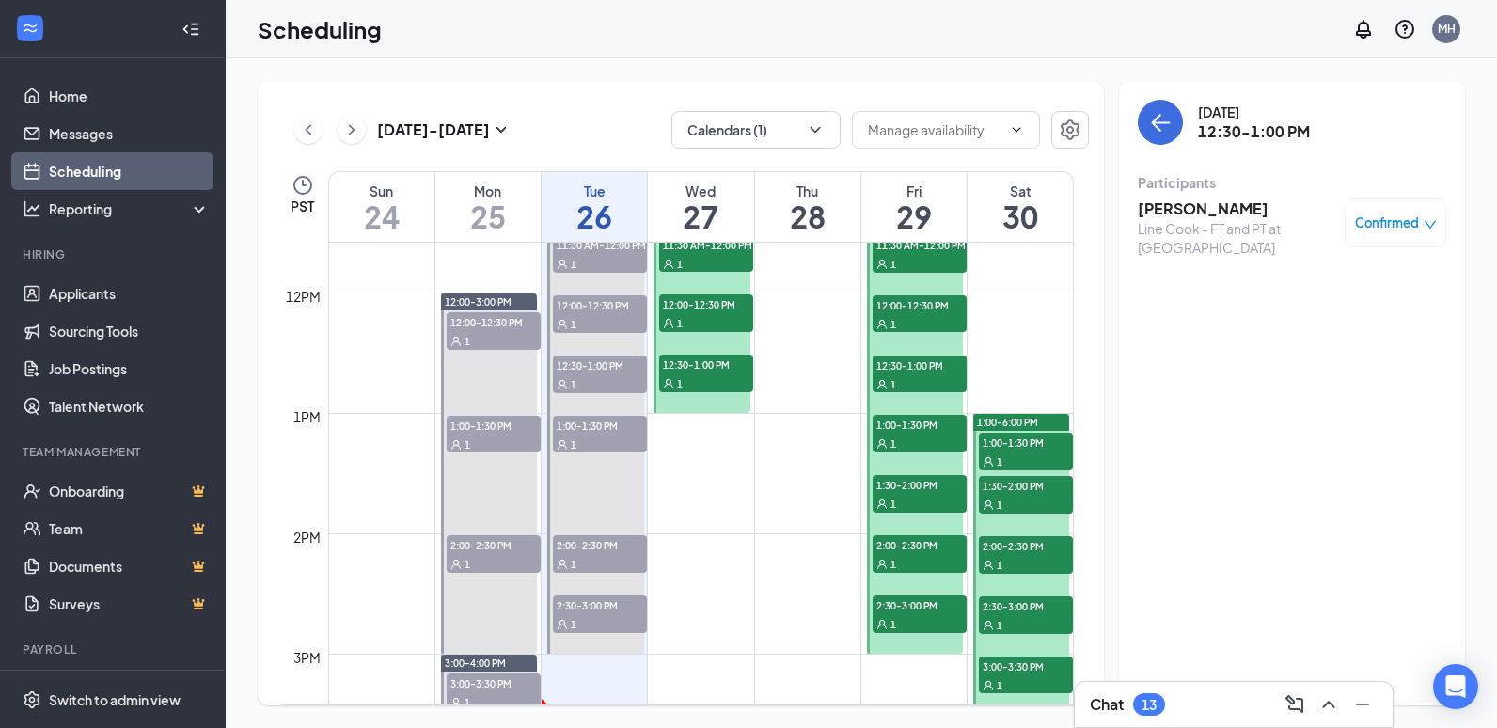
click at [938, 297] on span "12:00-12:30 PM" at bounding box center [920, 304] width 94 height 19
click at [941, 260] on div "1" at bounding box center [920, 263] width 94 height 19
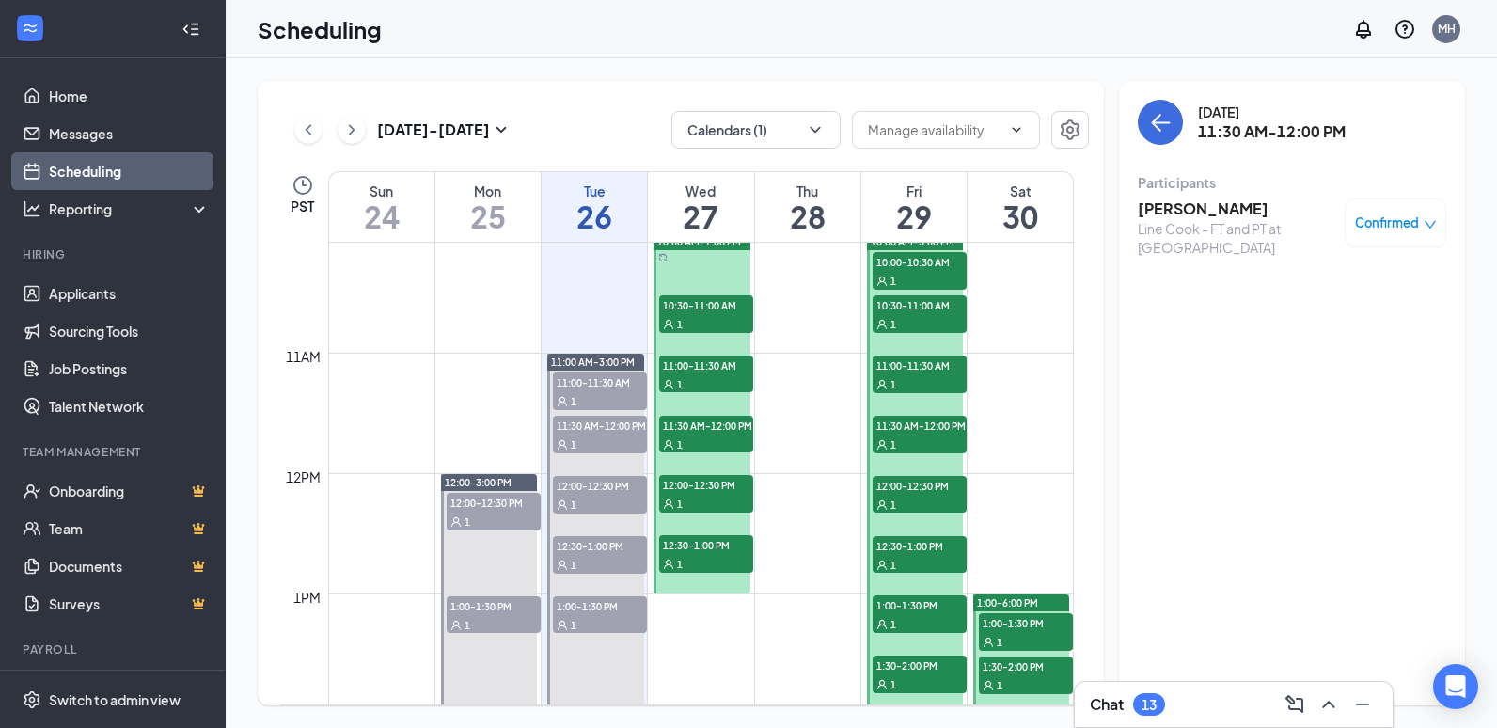
scroll to position [1206, 0]
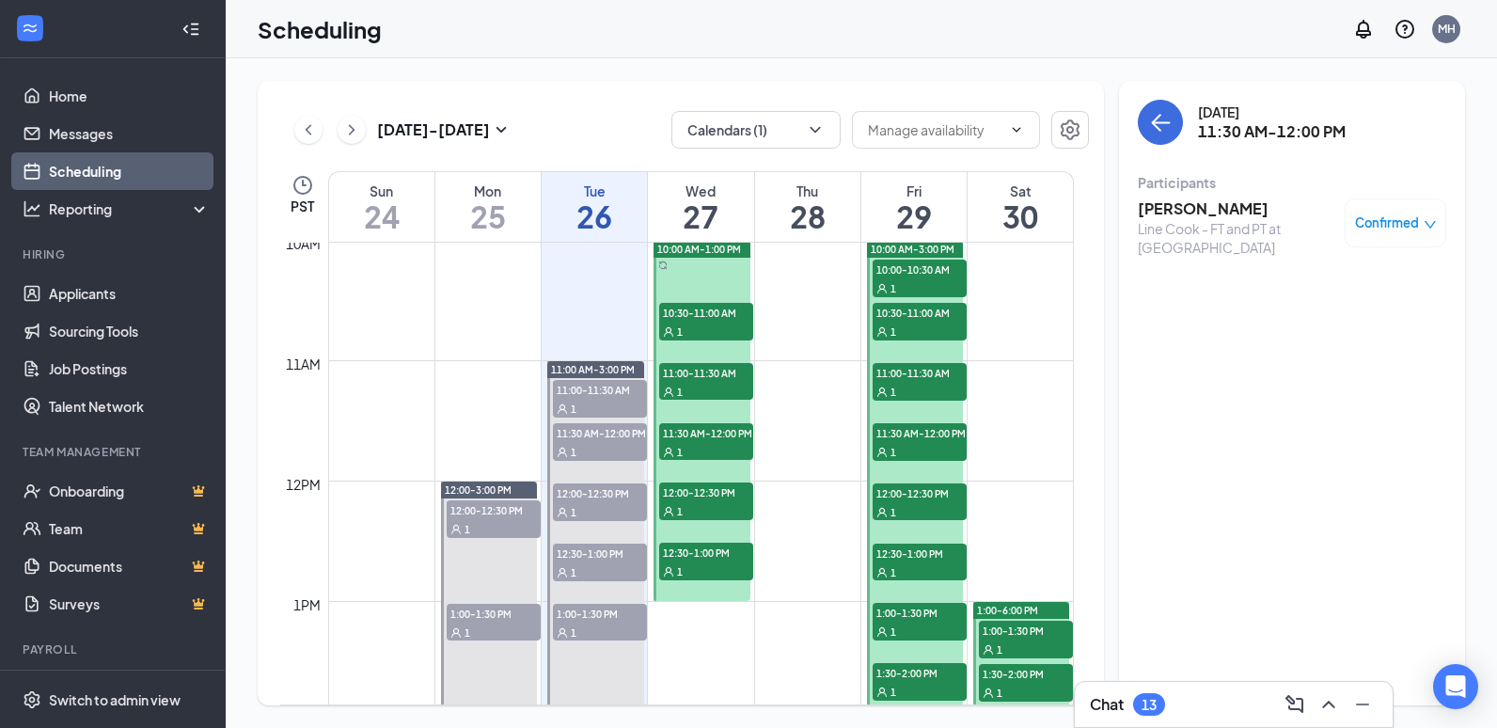
click at [910, 274] on span "10:00-10:30 AM" at bounding box center [920, 269] width 94 height 19
click at [925, 317] on span "10:30-11:00 AM" at bounding box center [920, 312] width 94 height 19
click at [933, 379] on span "11:00-11:30 AM" at bounding box center [920, 372] width 94 height 19
click at [930, 437] on span "11:30 AM-12:00 PM" at bounding box center [920, 432] width 94 height 19
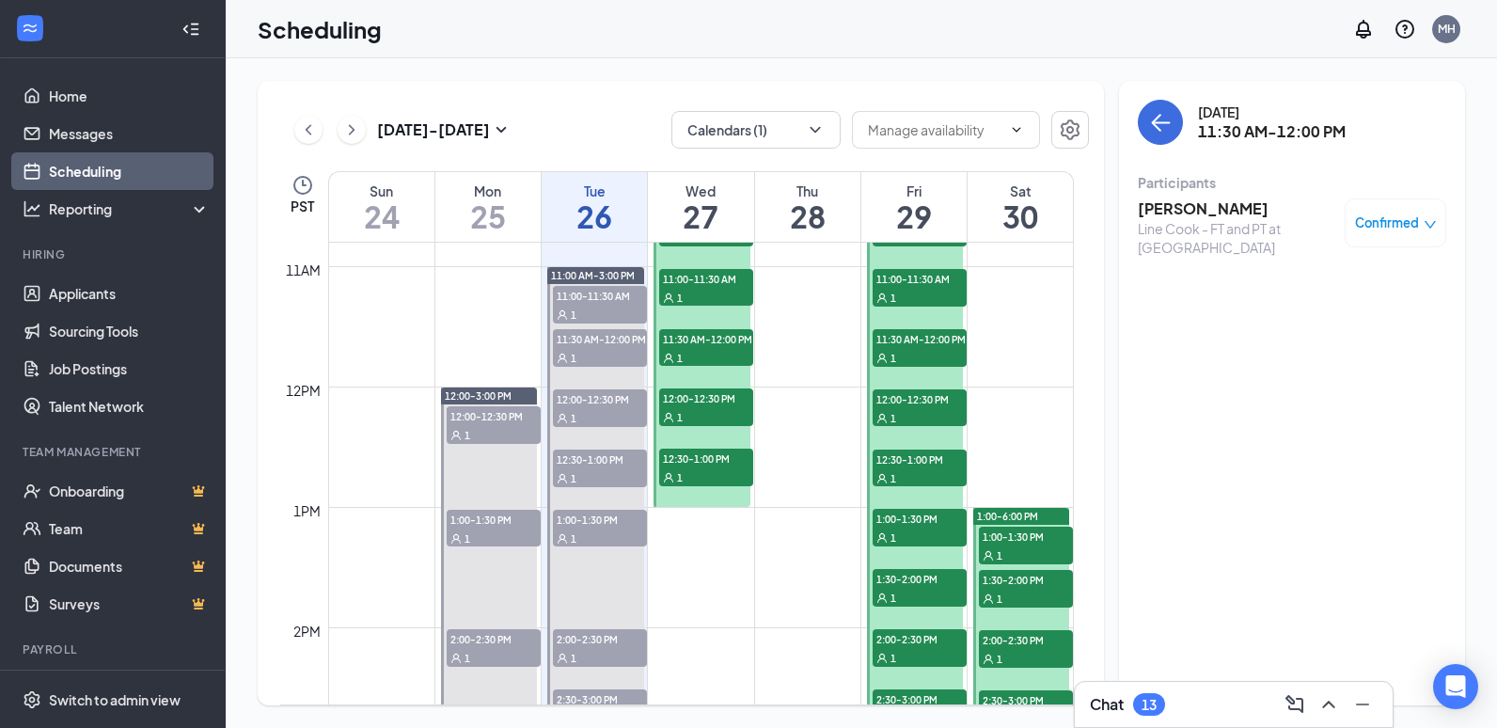
click at [995, 558] on div "1" at bounding box center [1026, 554] width 94 height 19
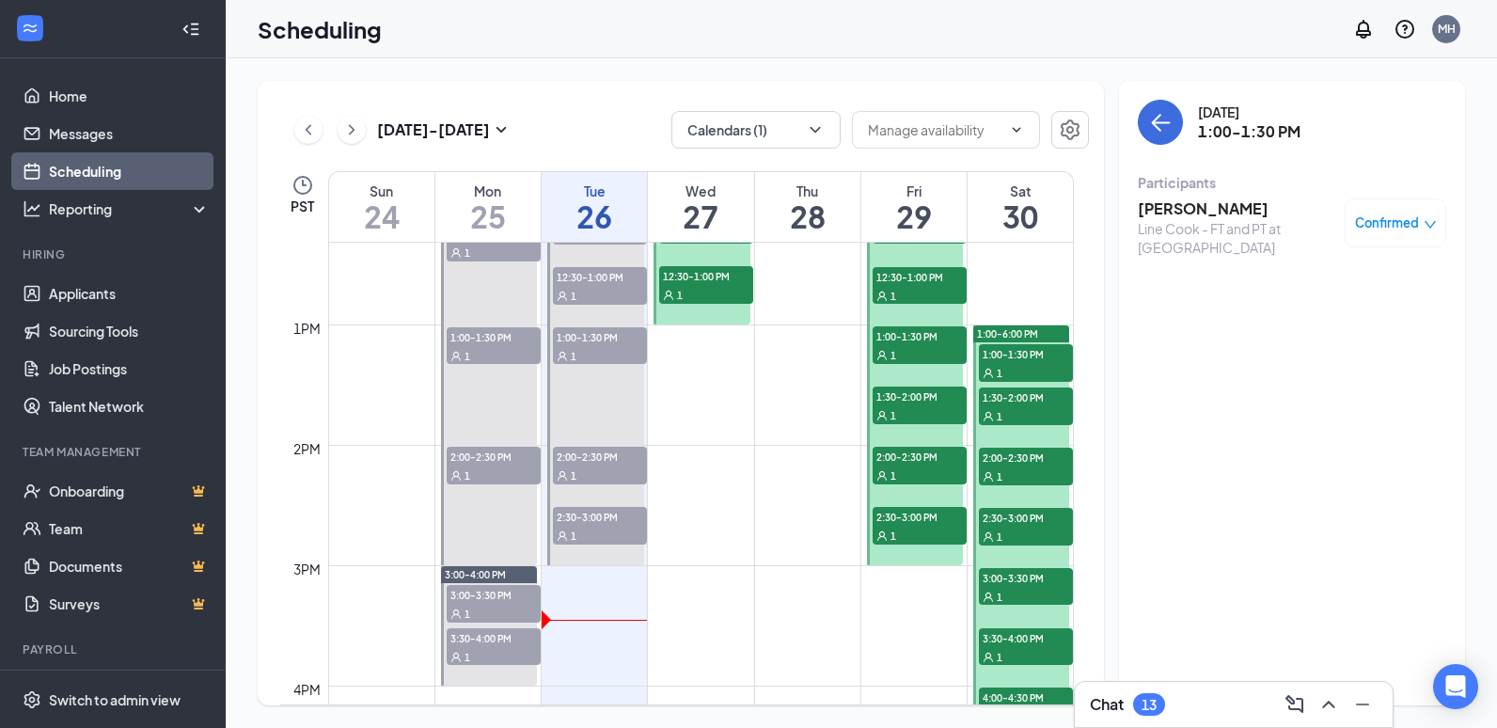
scroll to position [1489, 0]
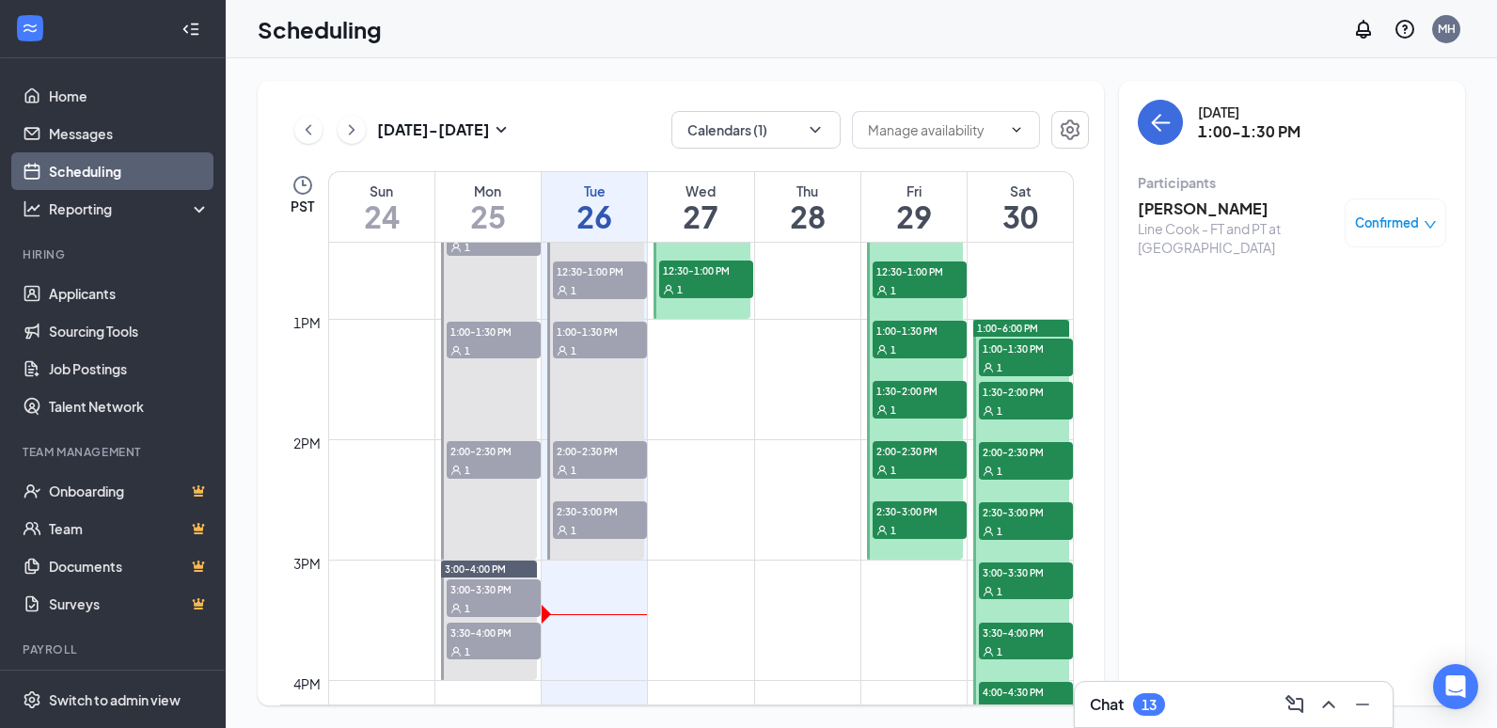
click at [1024, 392] on span "1:30-2:00 PM" at bounding box center [1026, 391] width 94 height 19
click at [313, 129] on icon "ChevronLeft" at bounding box center [308, 129] width 19 height 23
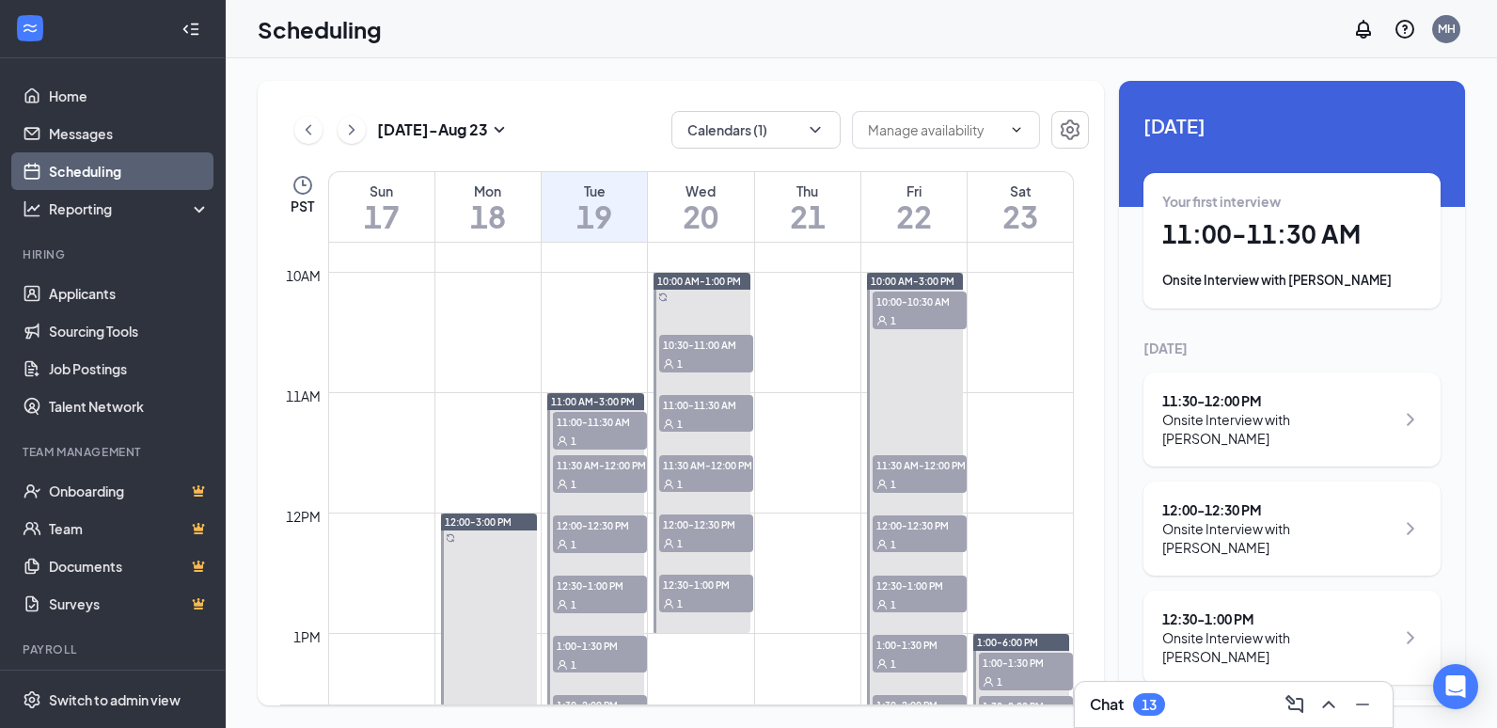
scroll to position [1206, 0]
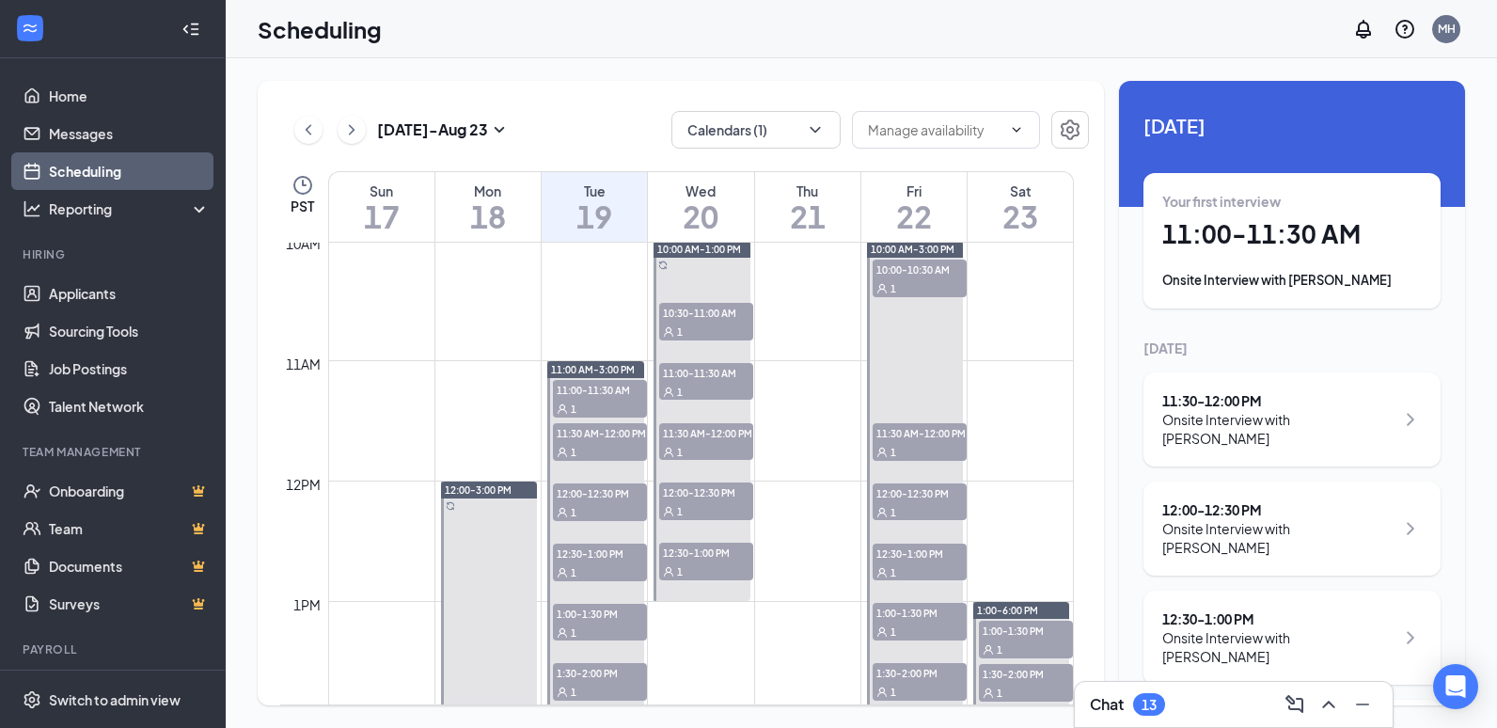
click at [933, 276] on span "10:00-10:30 AM" at bounding box center [920, 269] width 94 height 19
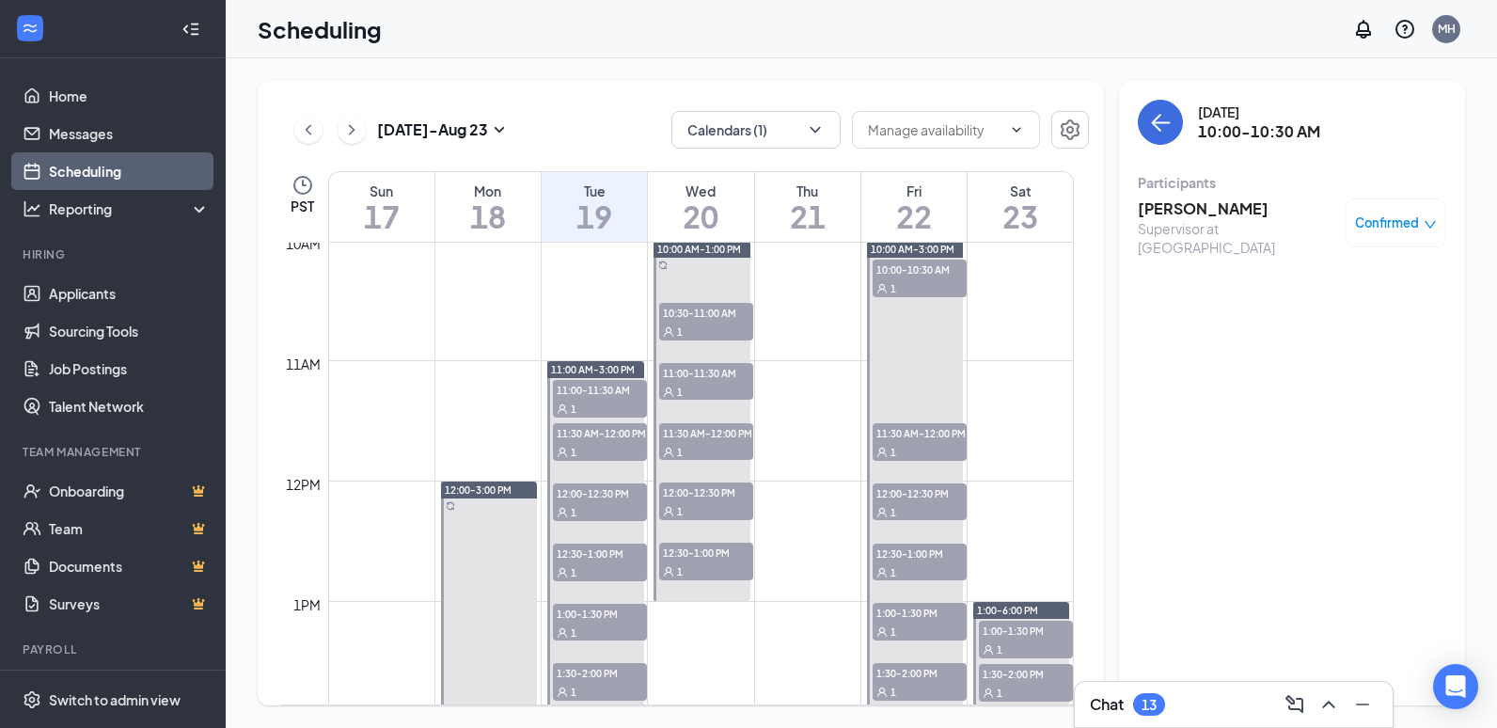
click at [931, 467] on div at bounding box center [915, 541] width 96 height 601
click at [934, 449] on div "1" at bounding box center [920, 451] width 94 height 19
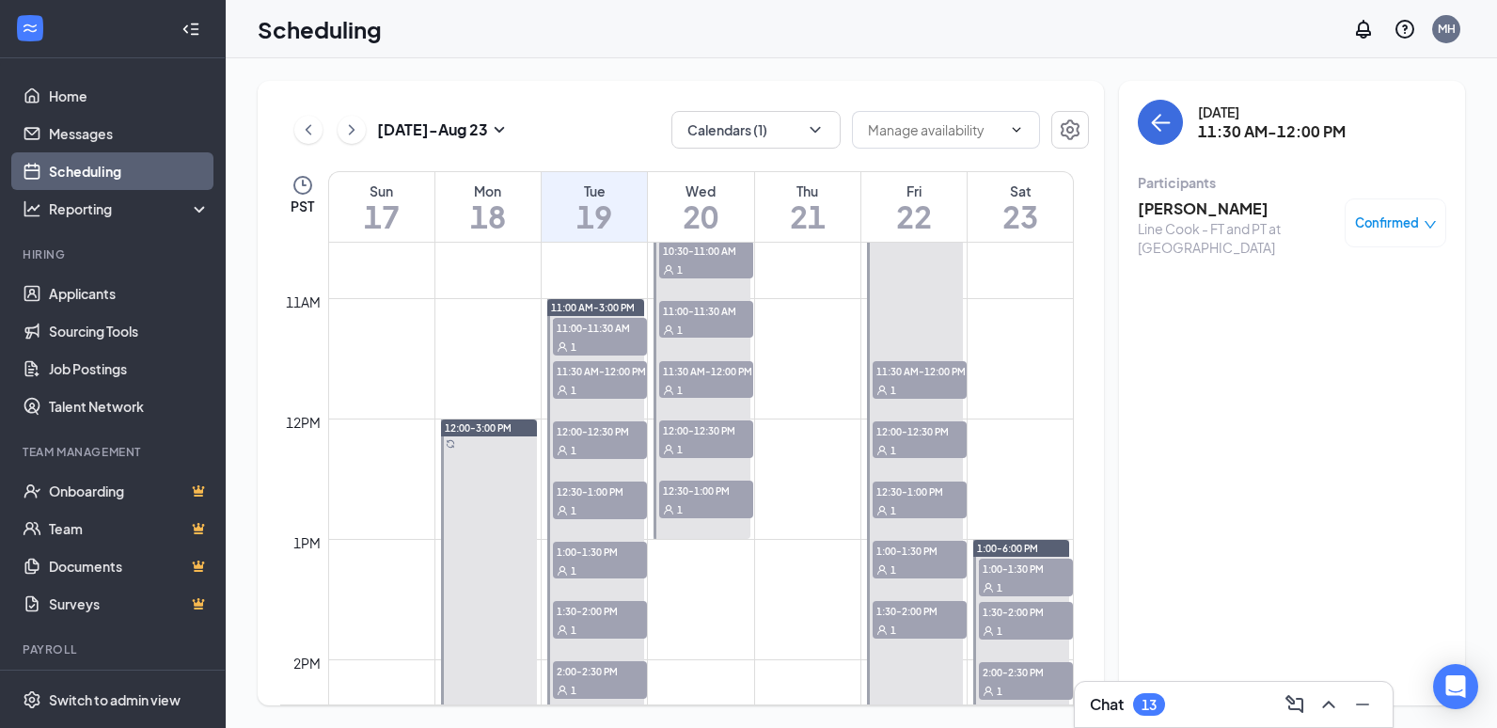
scroll to position [1300, 0]
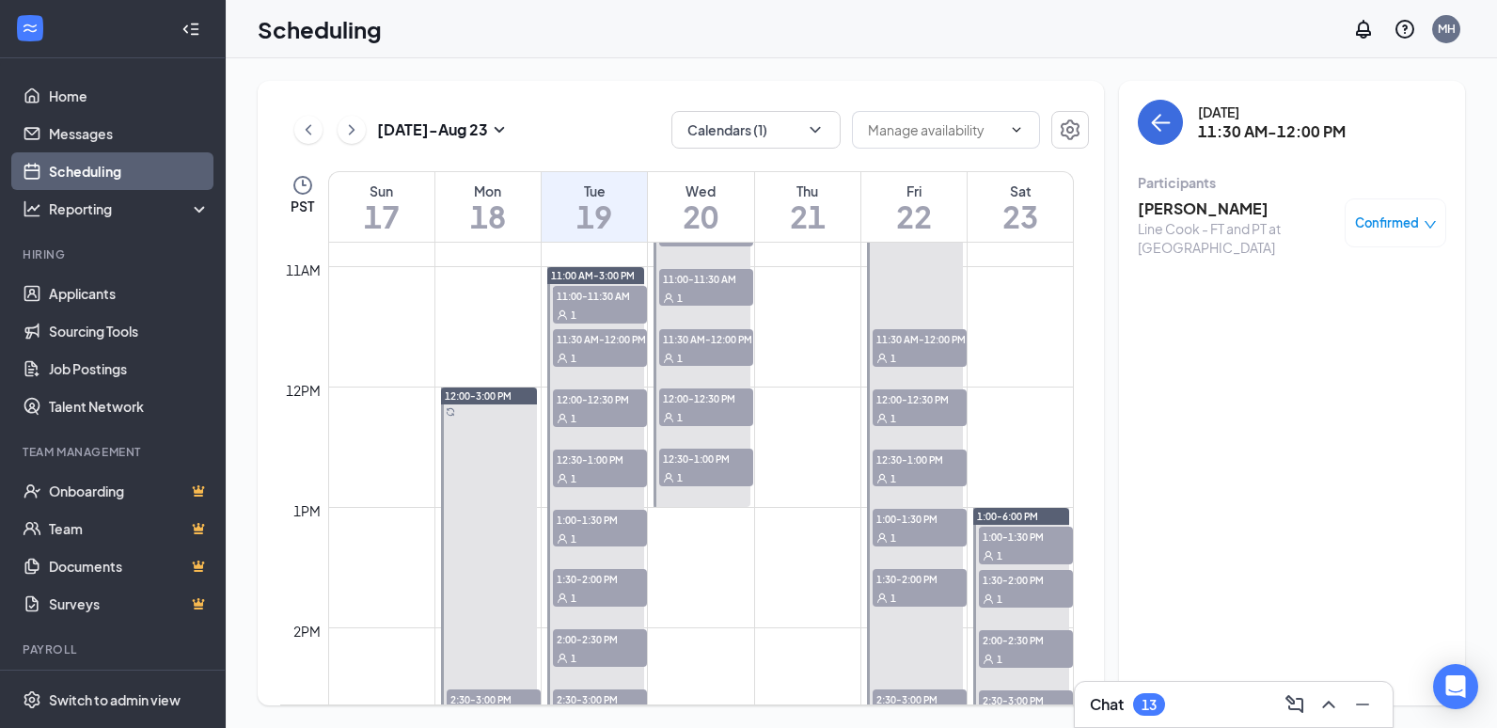
click at [1186, 198] on h3 "[PERSON_NAME]" at bounding box center [1236, 208] width 197 height 21
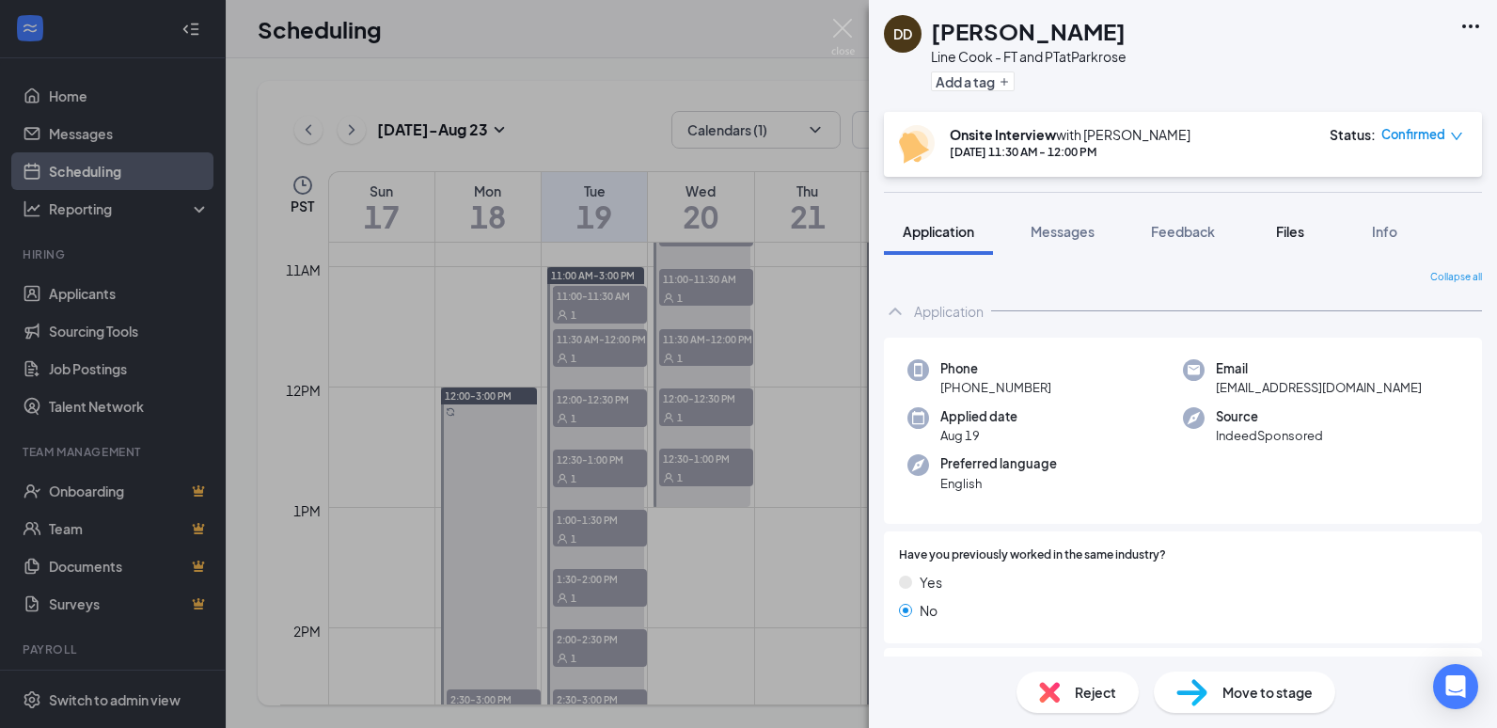
click at [1292, 229] on span "Files" at bounding box center [1290, 231] width 28 height 17
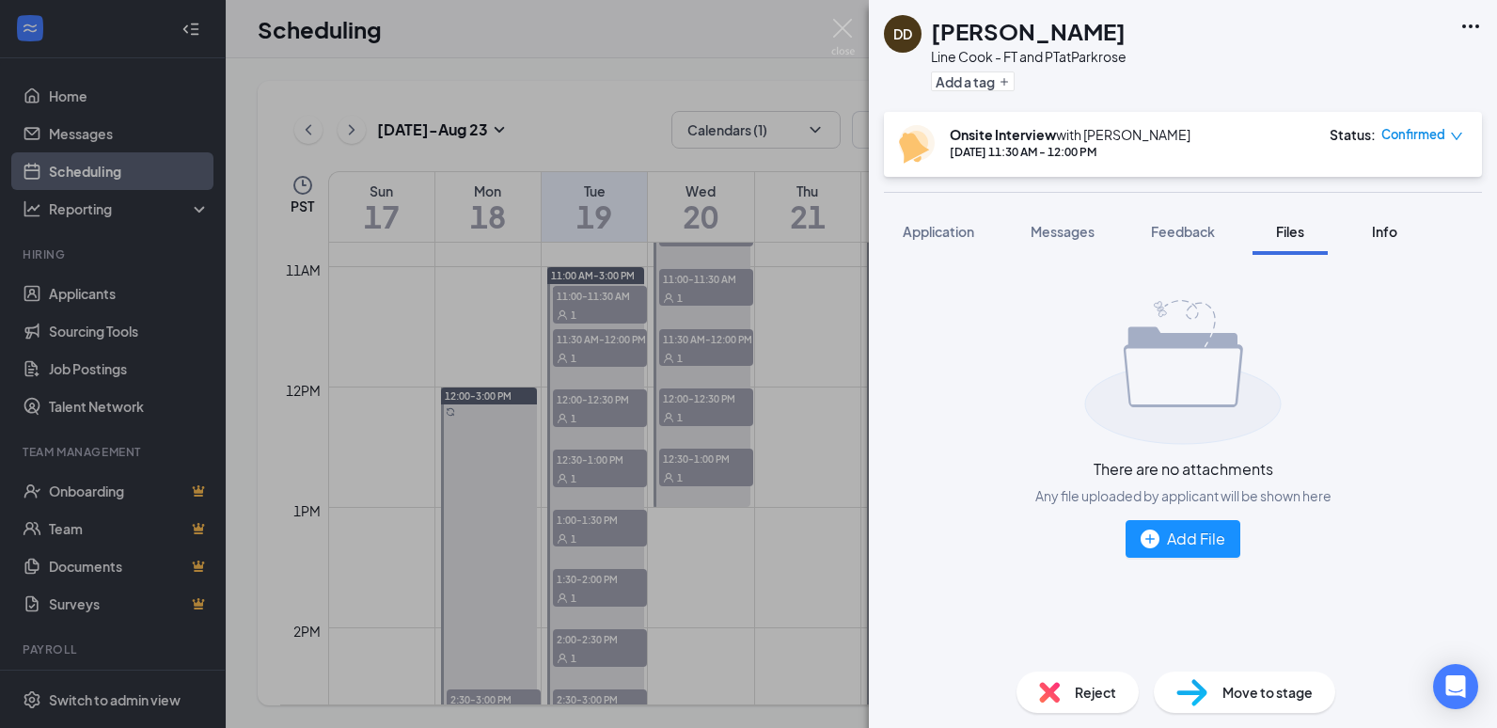
click at [1379, 229] on span "Info" at bounding box center [1384, 231] width 25 height 17
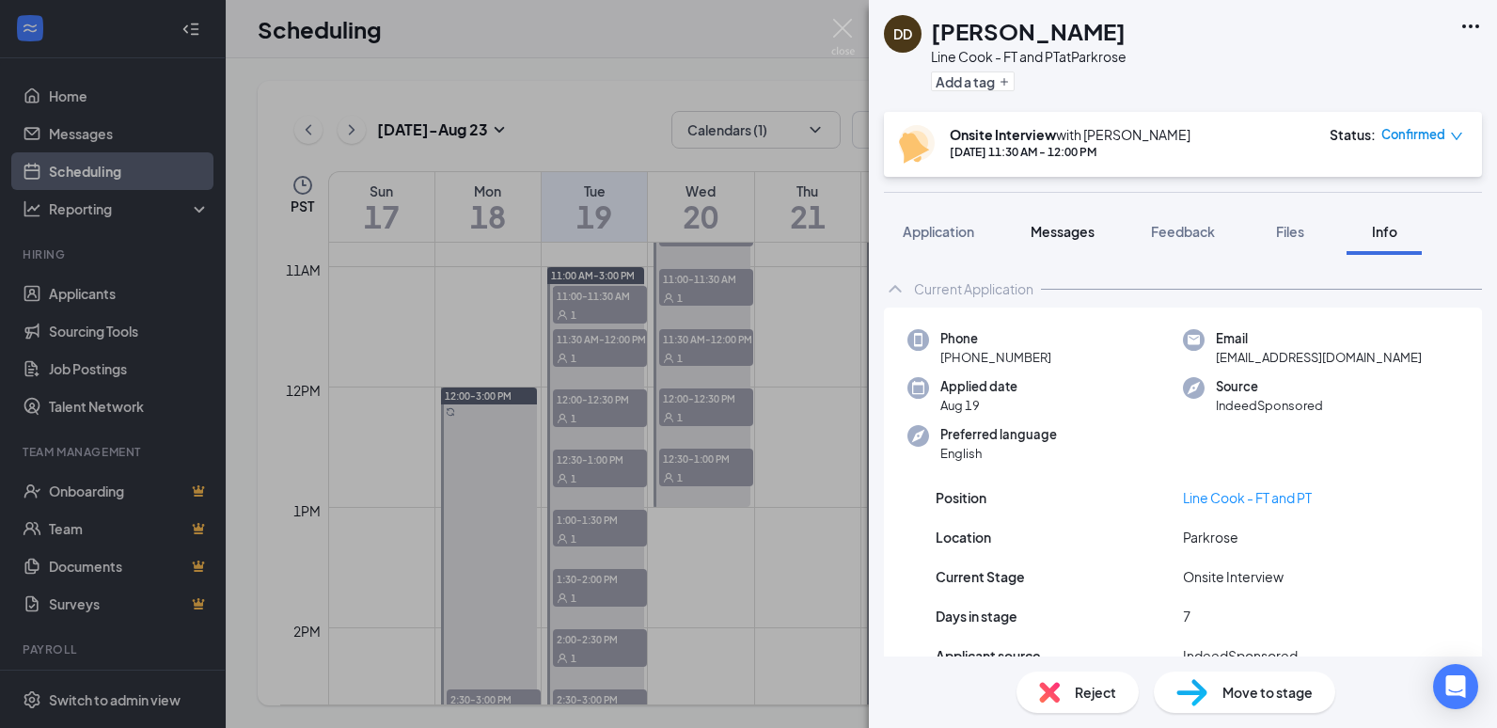
click at [1057, 230] on span "Messages" at bounding box center [1063, 231] width 64 height 17
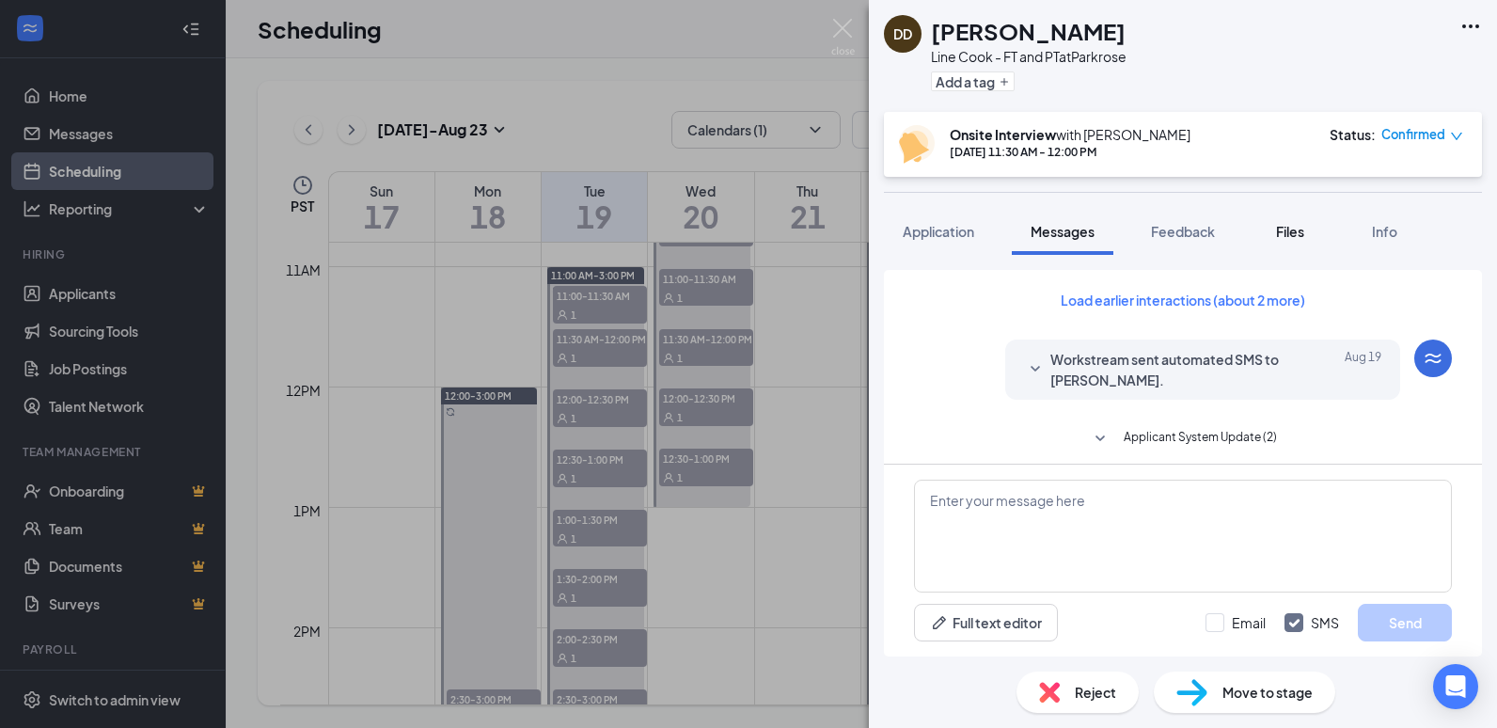
click at [1292, 232] on span "Files" at bounding box center [1290, 231] width 28 height 17
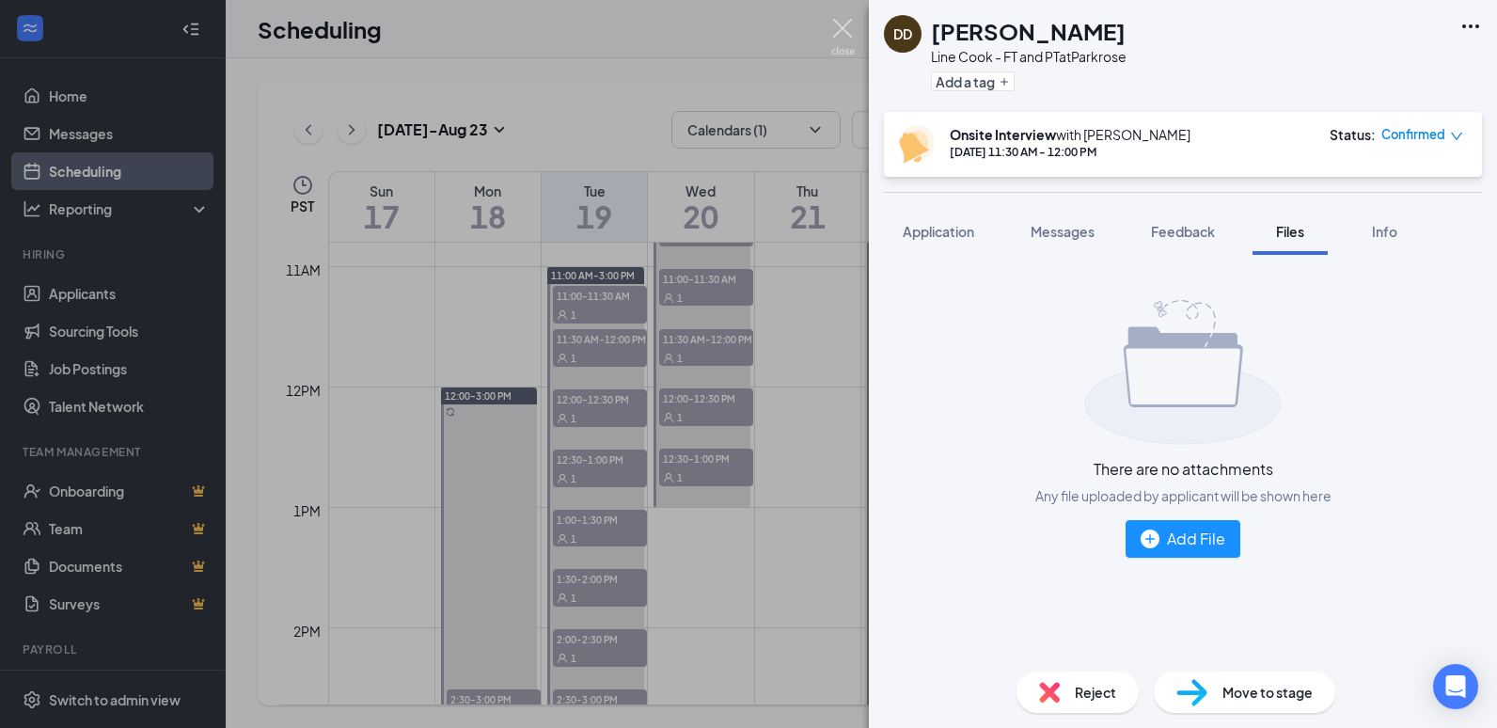
click at [845, 24] on img at bounding box center [843, 37] width 24 height 37
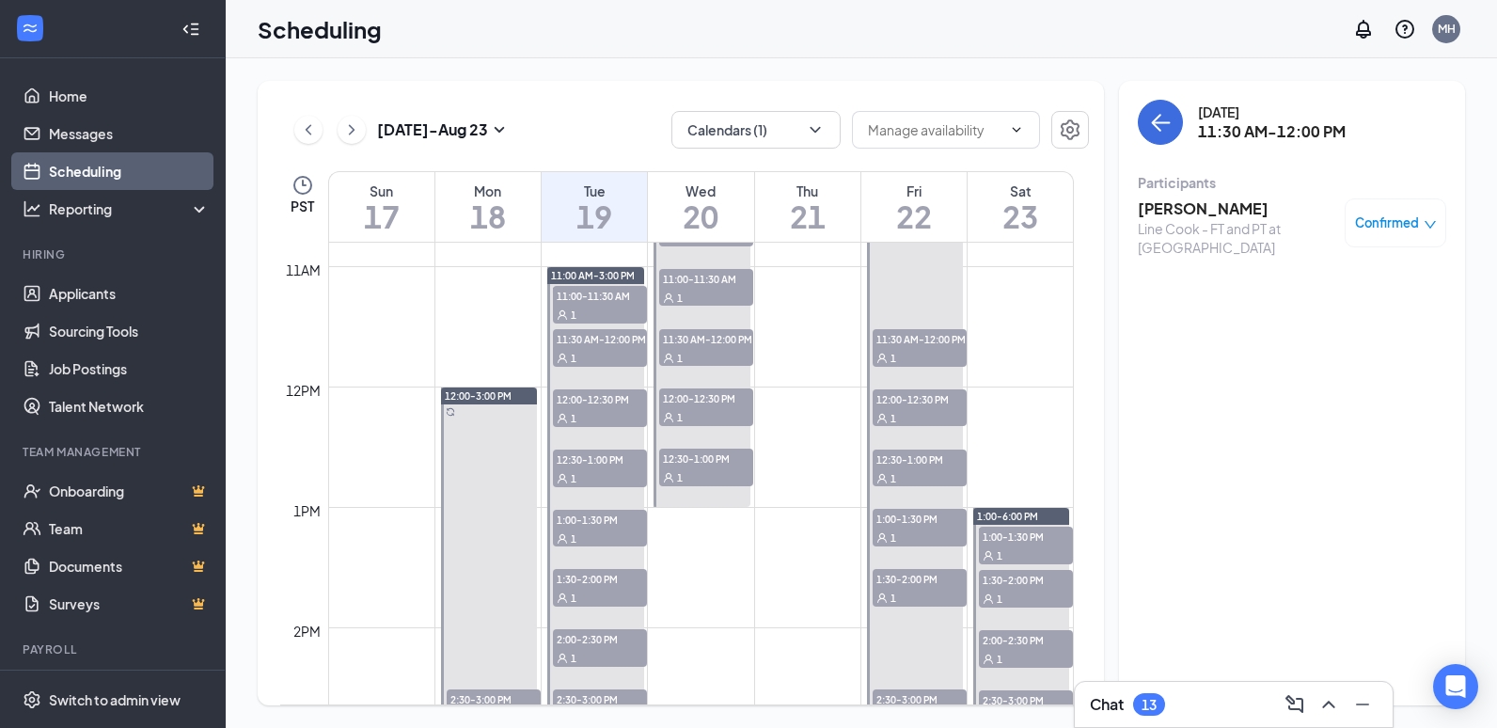
click at [1191, 208] on h3 "[PERSON_NAME]" at bounding box center [1236, 208] width 197 height 21
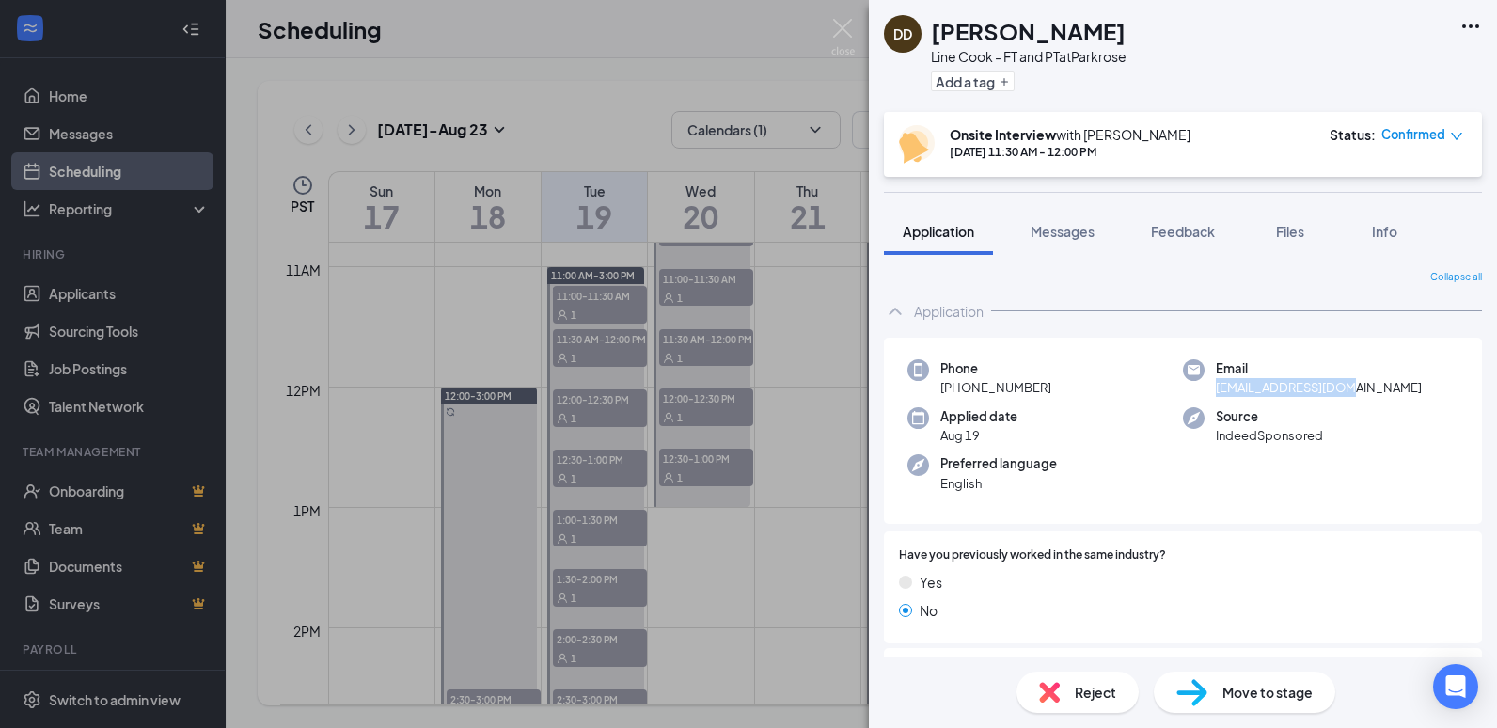
drag, startPoint x: 1205, startPoint y: 387, endPoint x: 1383, endPoint y: 386, distance: 178.7
click at [1383, 386] on div "Email [EMAIL_ADDRESS][DOMAIN_NAME]" at bounding box center [1321, 378] width 276 height 39
drag, startPoint x: 1383, startPoint y: 386, endPoint x: 1323, endPoint y: 389, distance: 60.2
copy span "[EMAIL_ADDRESS][DOMAIN_NAME]"
click at [1107, 686] on span "Reject" at bounding box center [1095, 692] width 41 height 21
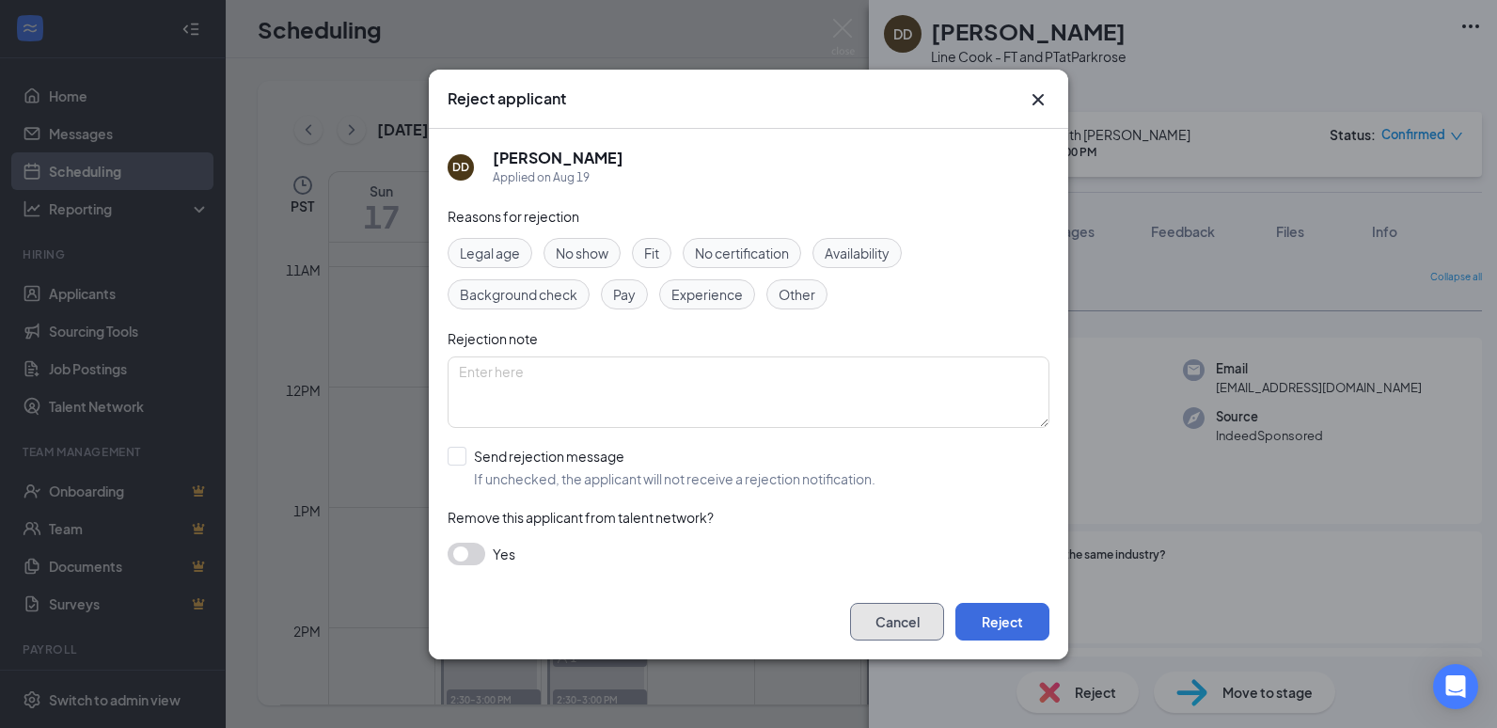
click at [936, 627] on button "Cancel" at bounding box center [897, 622] width 94 height 38
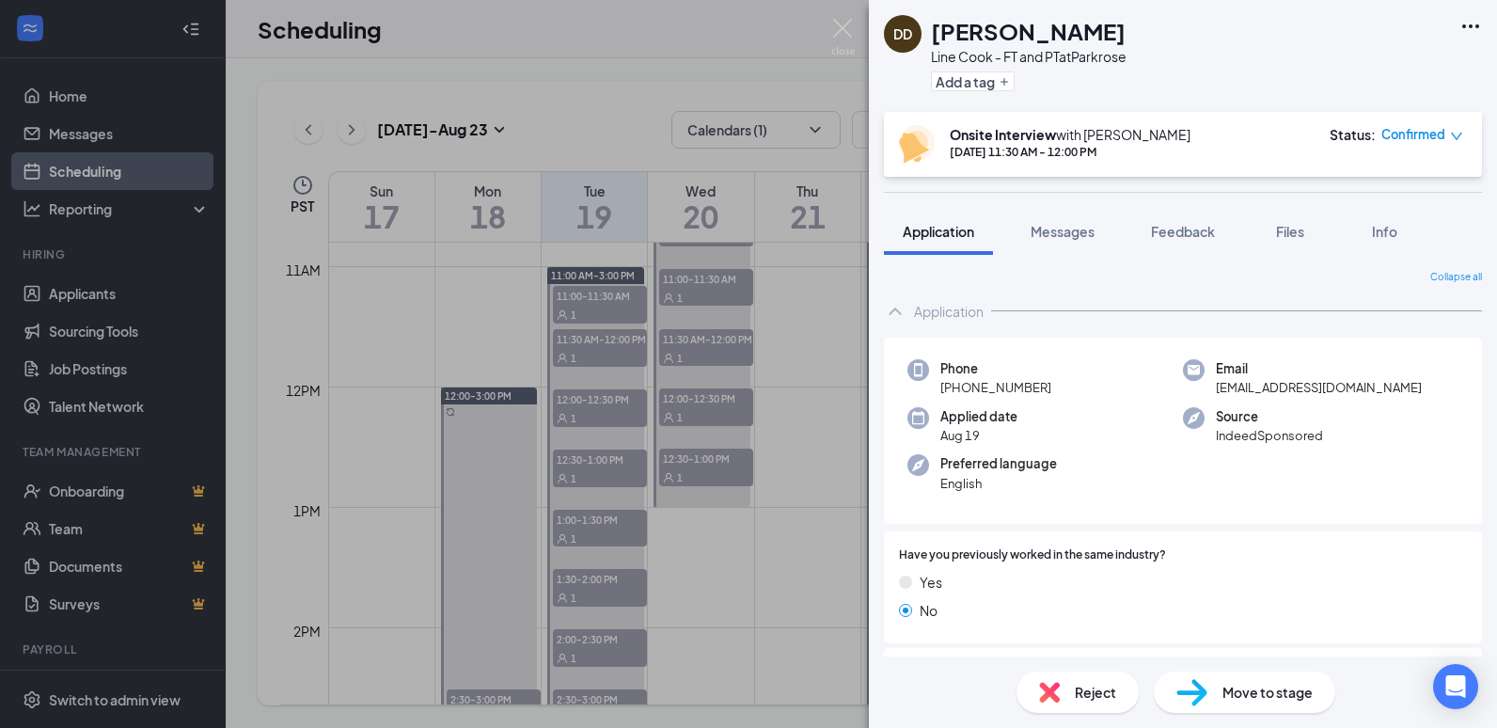
click at [1236, 688] on span "Move to stage" at bounding box center [1267, 692] width 90 height 21
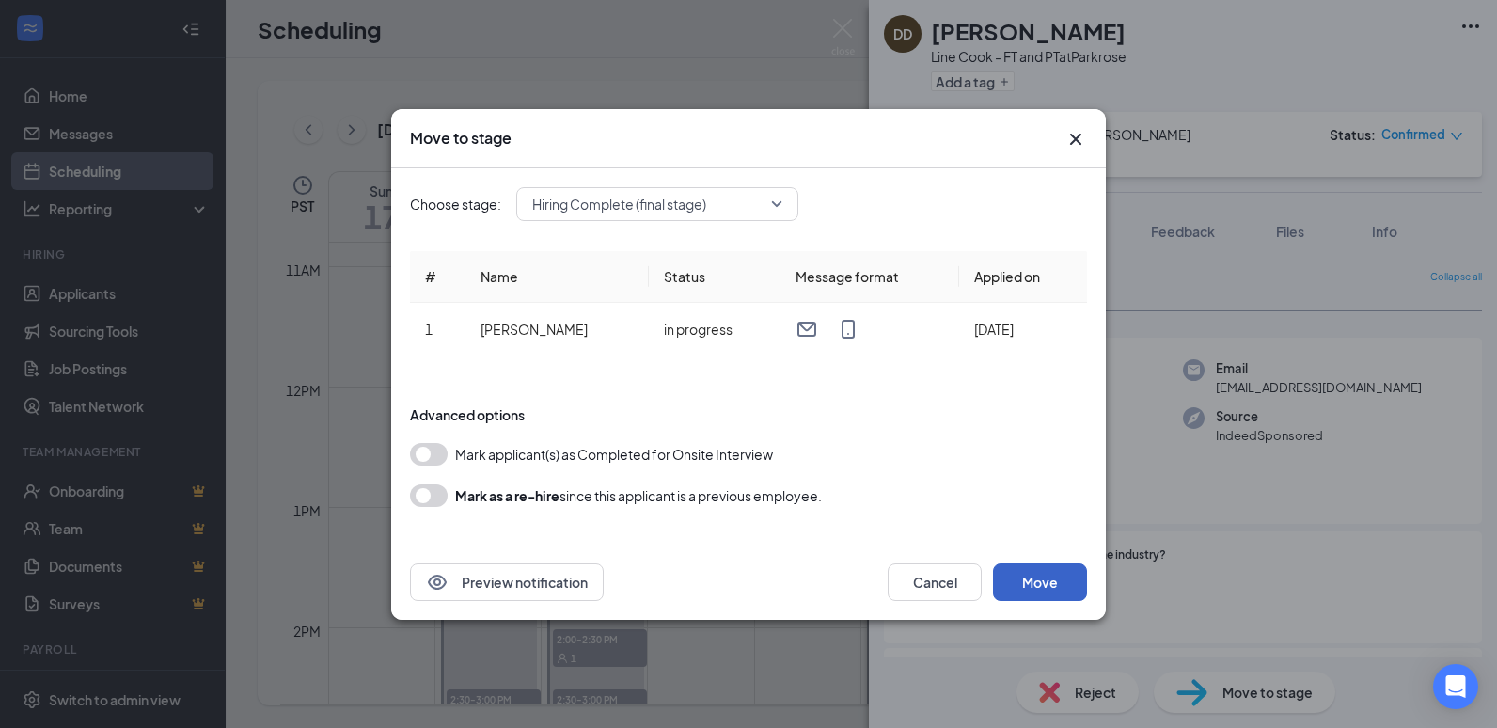
click at [1043, 594] on button "Move" at bounding box center [1040, 582] width 94 height 38
